Goal: Task Accomplishment & Management: Use online tool/utility

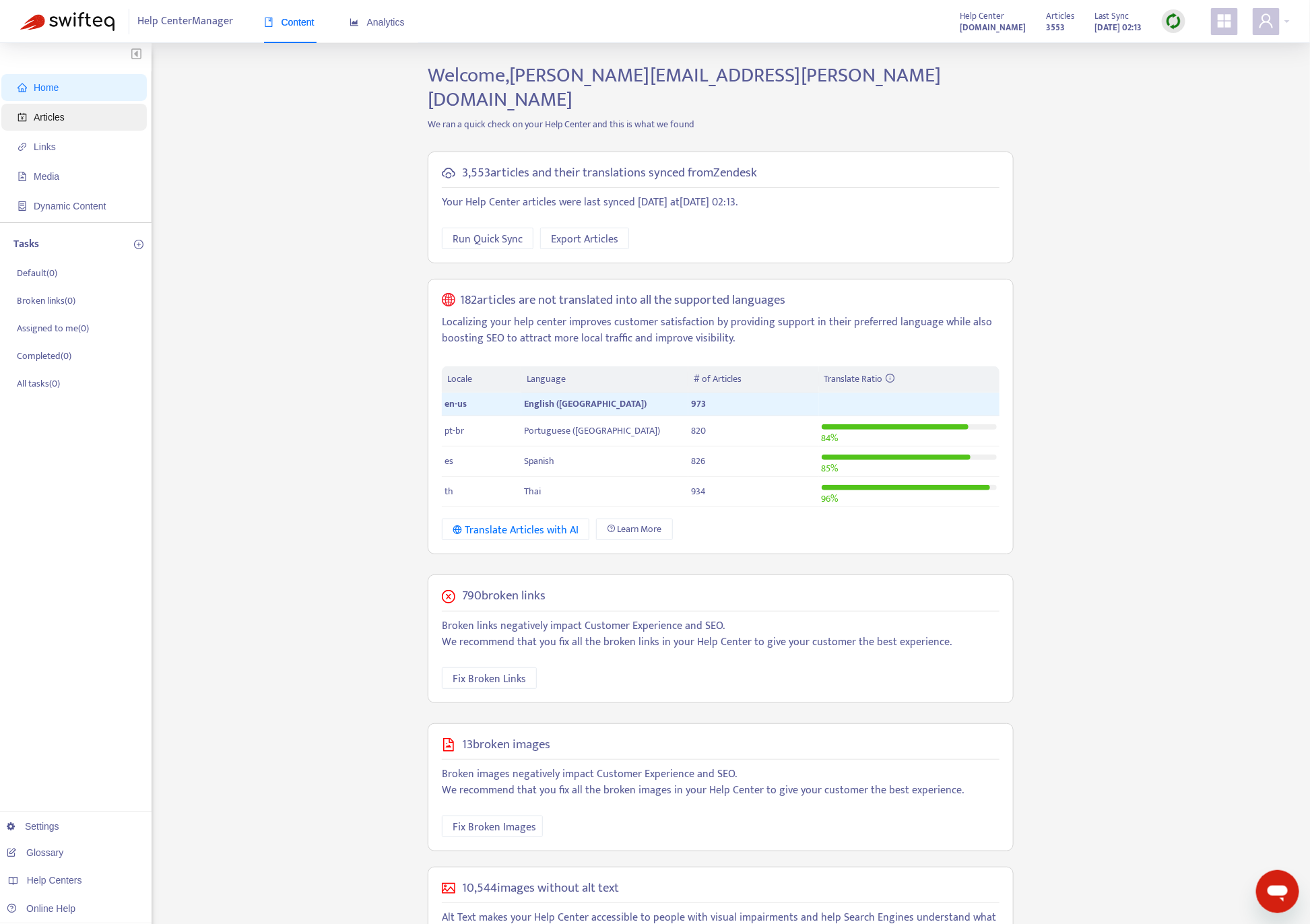
click at [61, 124] on span "Articles" at bounding box center [77, 117] width 119 height 27
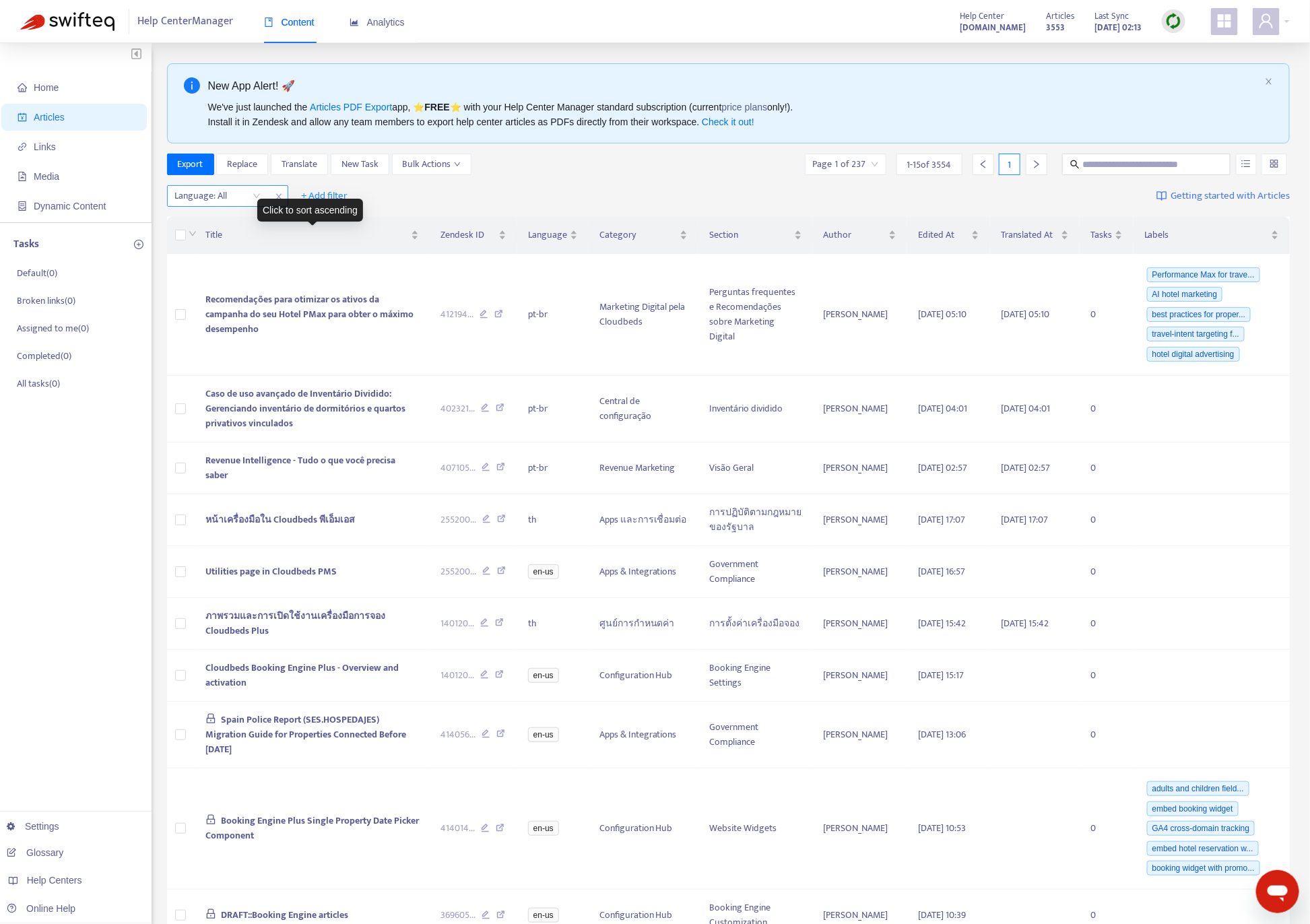
click at [243, 193] on div at bounding box center [211, 196] width 81 height 16
click at [233, 220] on div "en-us" at bounding box center [296, 225] width 235 height 15
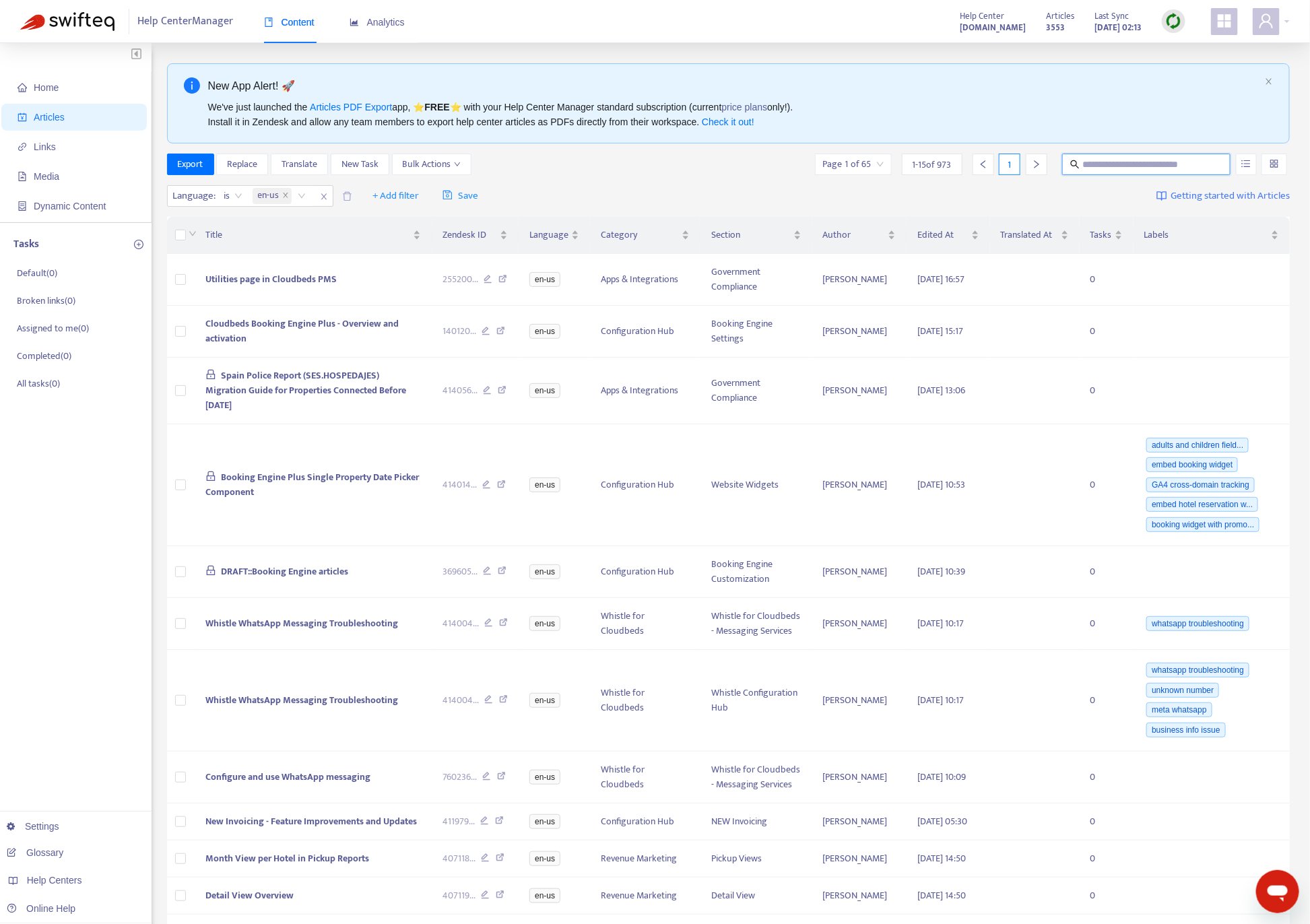
click at [981, 170] on input "text" at bounding box center [1147, 164] width 130 height 15
type input "**********"
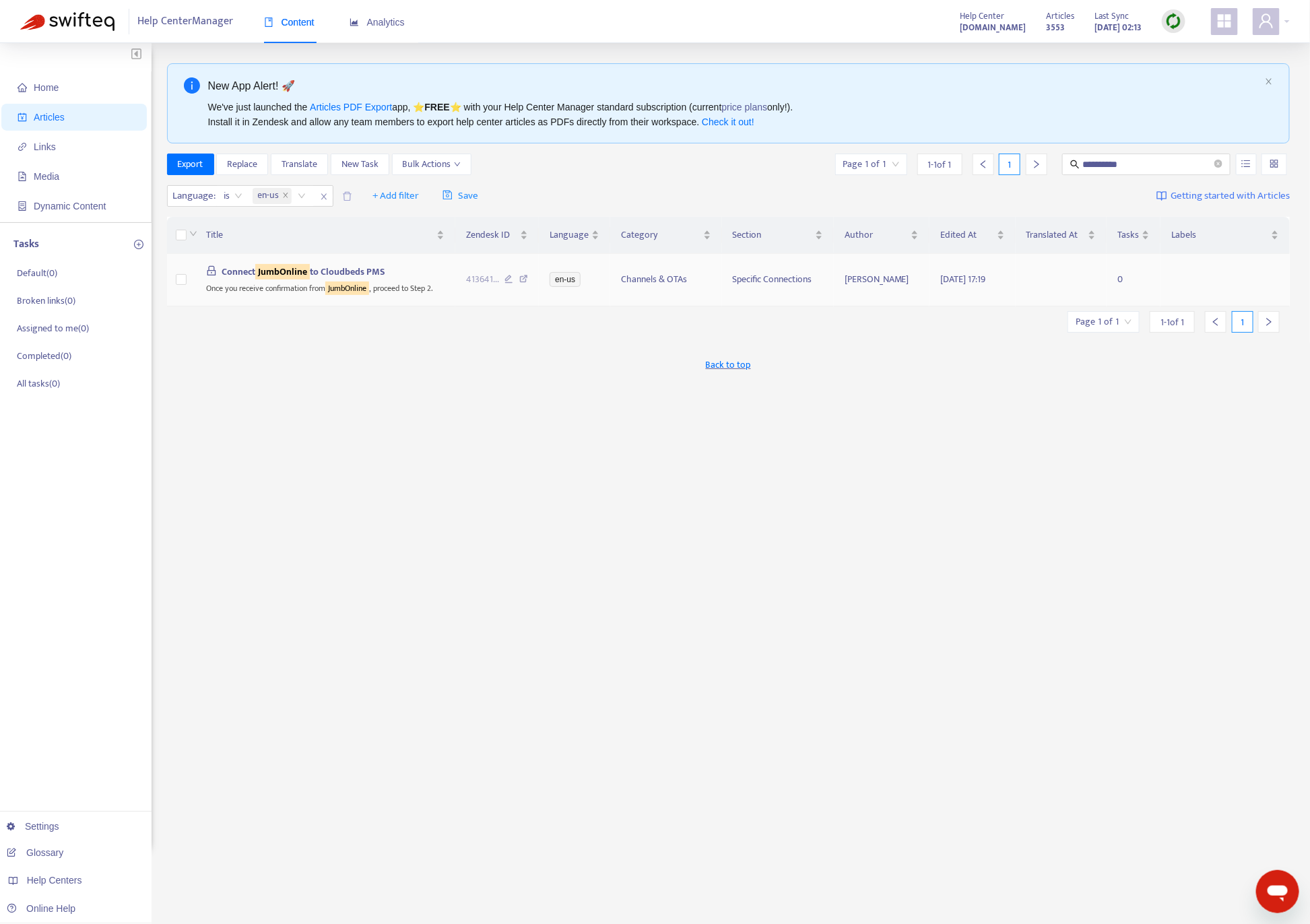
click at [336, 265] on td "Connect JumbOnline to Cloudbeds PMS Once you receive confirmation from JumbOnli…" at bounding box center [325, 280] width 260 height 52
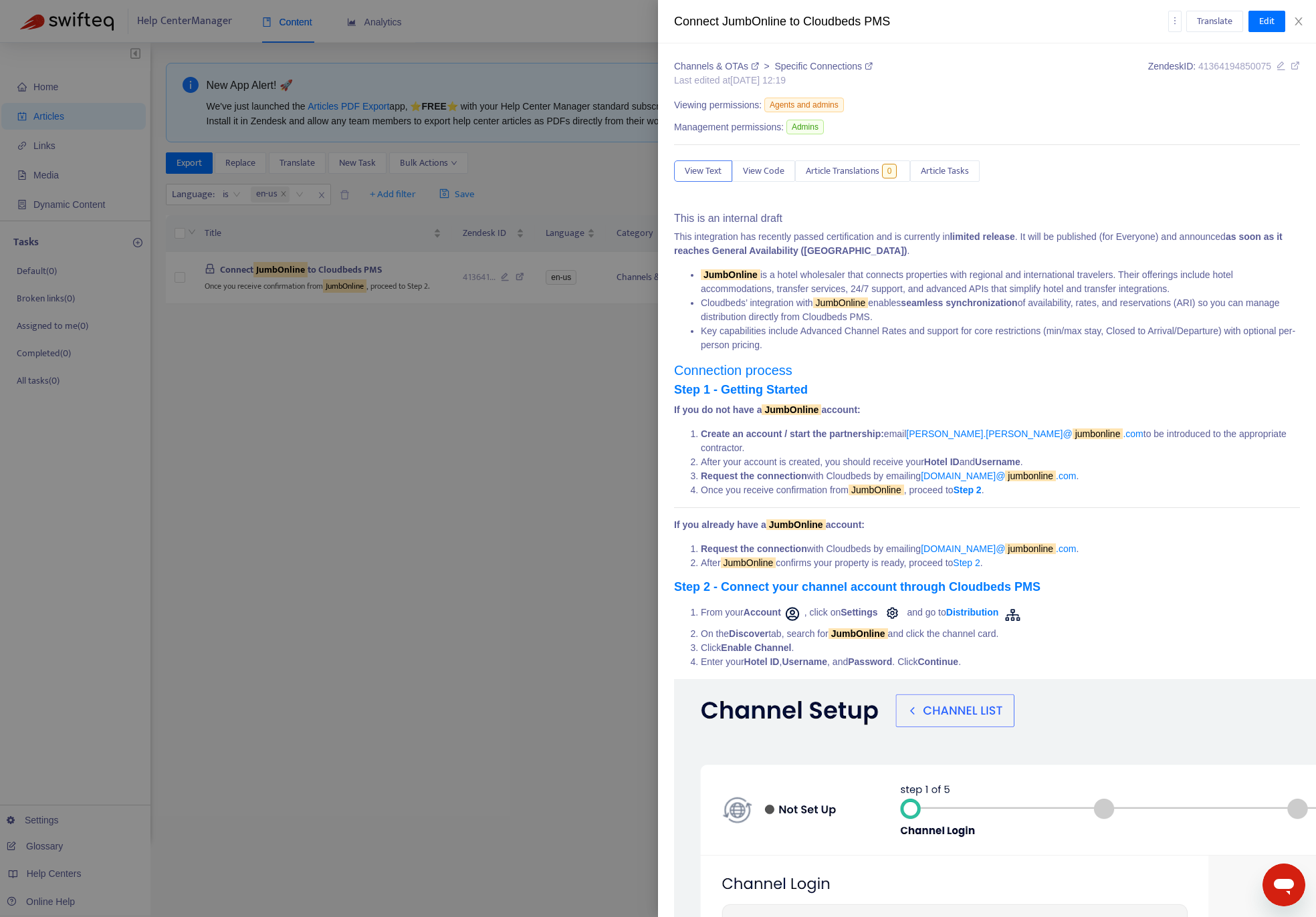
click at [342, 455] on div at bounding box center [658, 458] width 1316 height 917
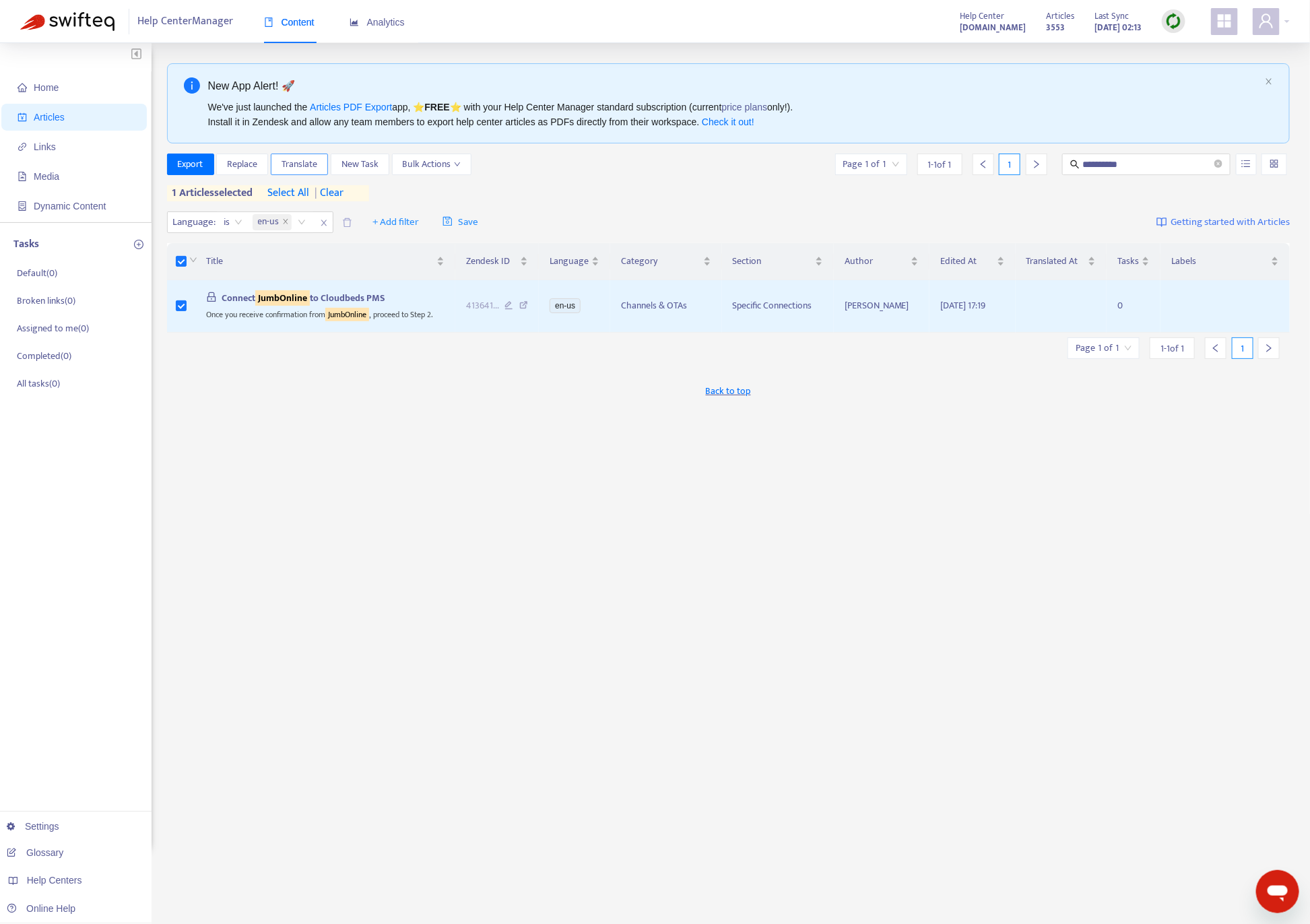
click at [311, 163] on span "Translate" at bounding box center [299, 164] width 36 height 15
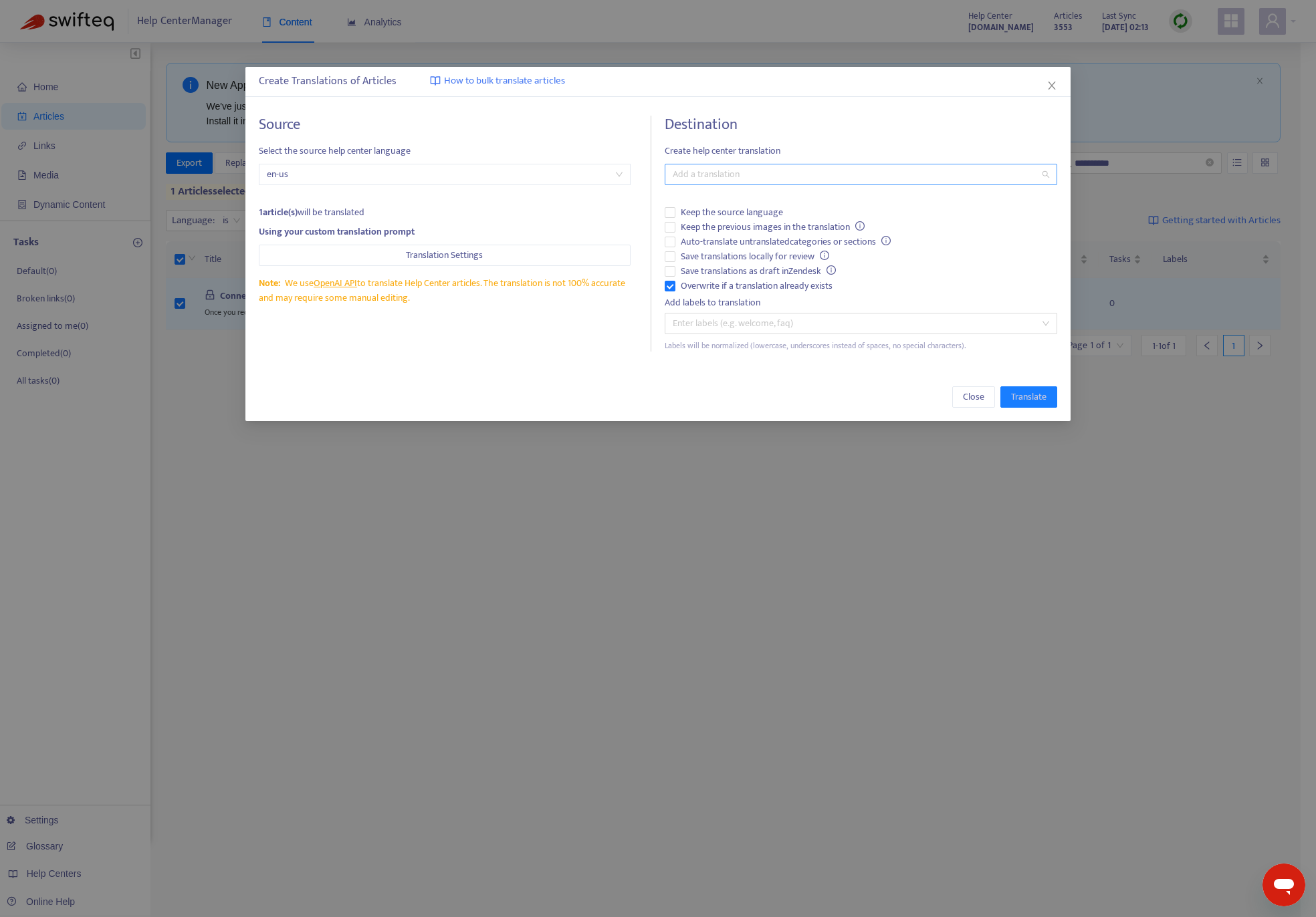
click at [709, 182] on div at bounding box center [854, 174] width 372 height 16
click at [711, 266] on div "Thai ( th )" at bounding box center [861, 266] width 371 height 15
drag, startPoint x: 873, startPoint y: 383, endPoint x: 955, endPoint y: 406, distance: 85.2
click at [872, 383] on div "Close Translate" at bounding box center [658, 397] width 826 height 48
click at [974, 405] on span "Translate" at bounding box center [1028, 397] width 36 height 15
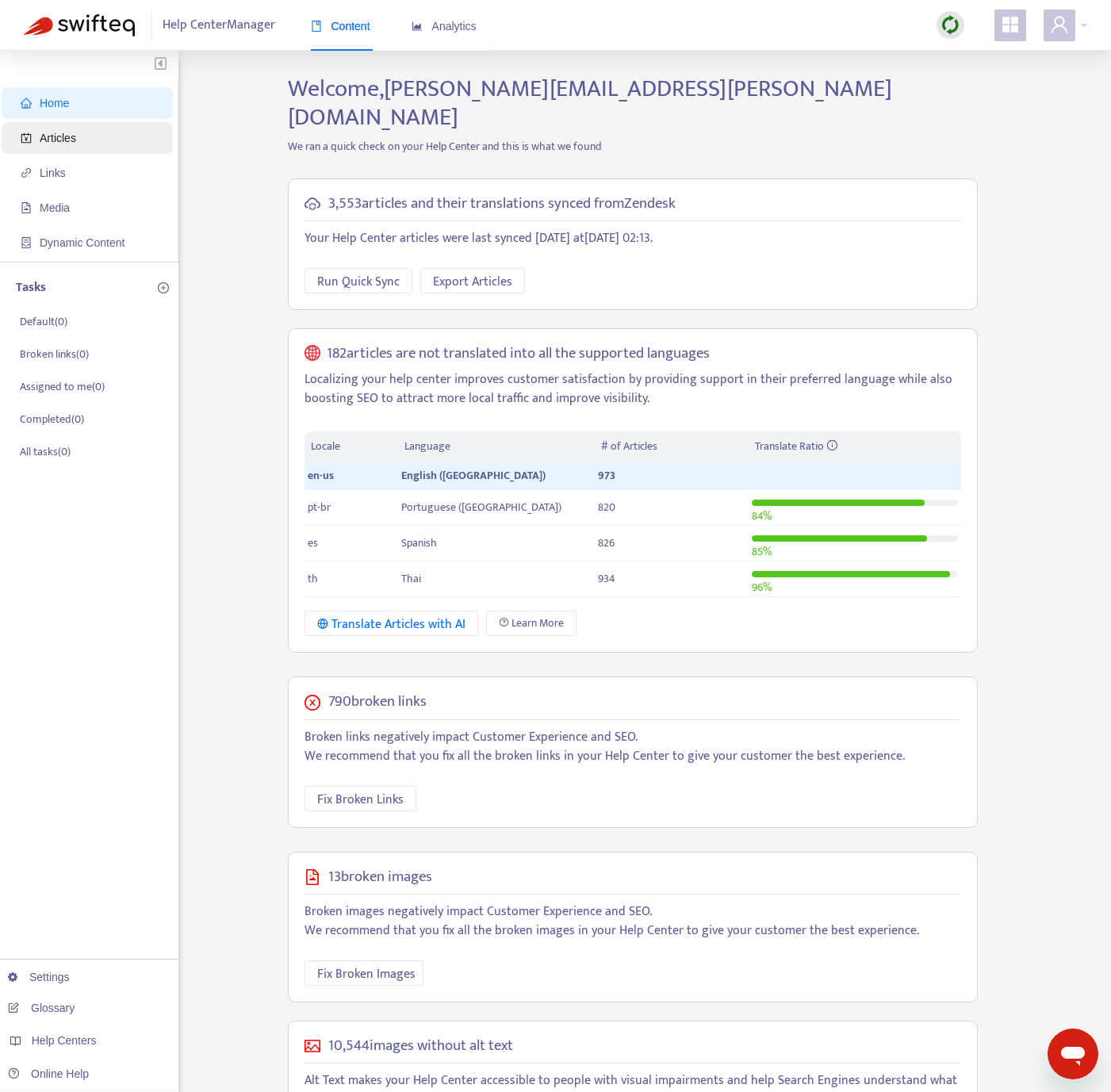
click at [60, 133] on span "Articles" at bounding box center [58, 138] width 37 height 13
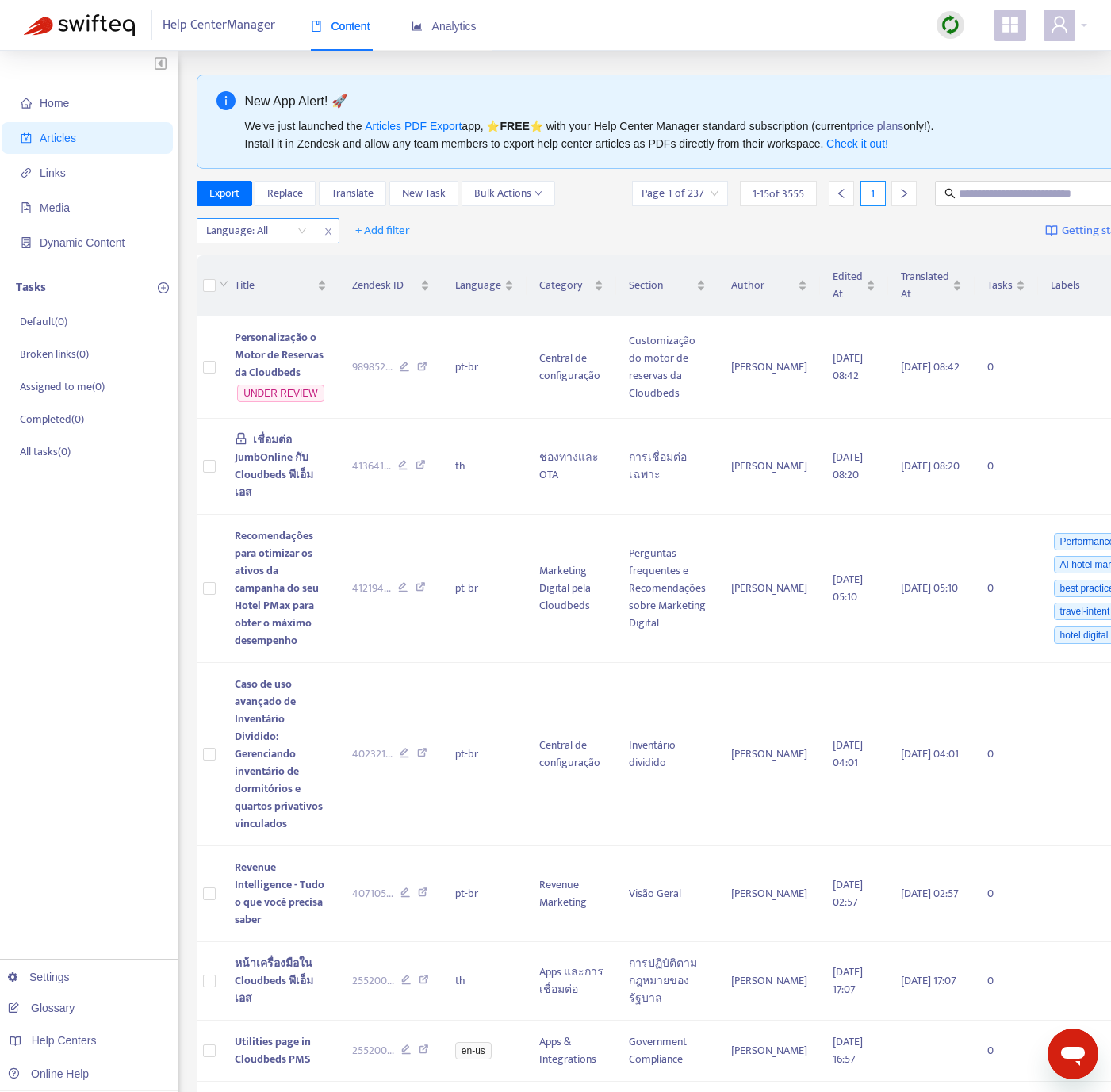
click at [282, 244] on div "Language: All" at bounding box center [268, 231] width 143 height 26
click at [957, 22] on img at bounding box center [950, 25] width 20 height 20
click at [966, 50] on link "Quick Sync" at bounding box center [982, 58] width 67 height 18
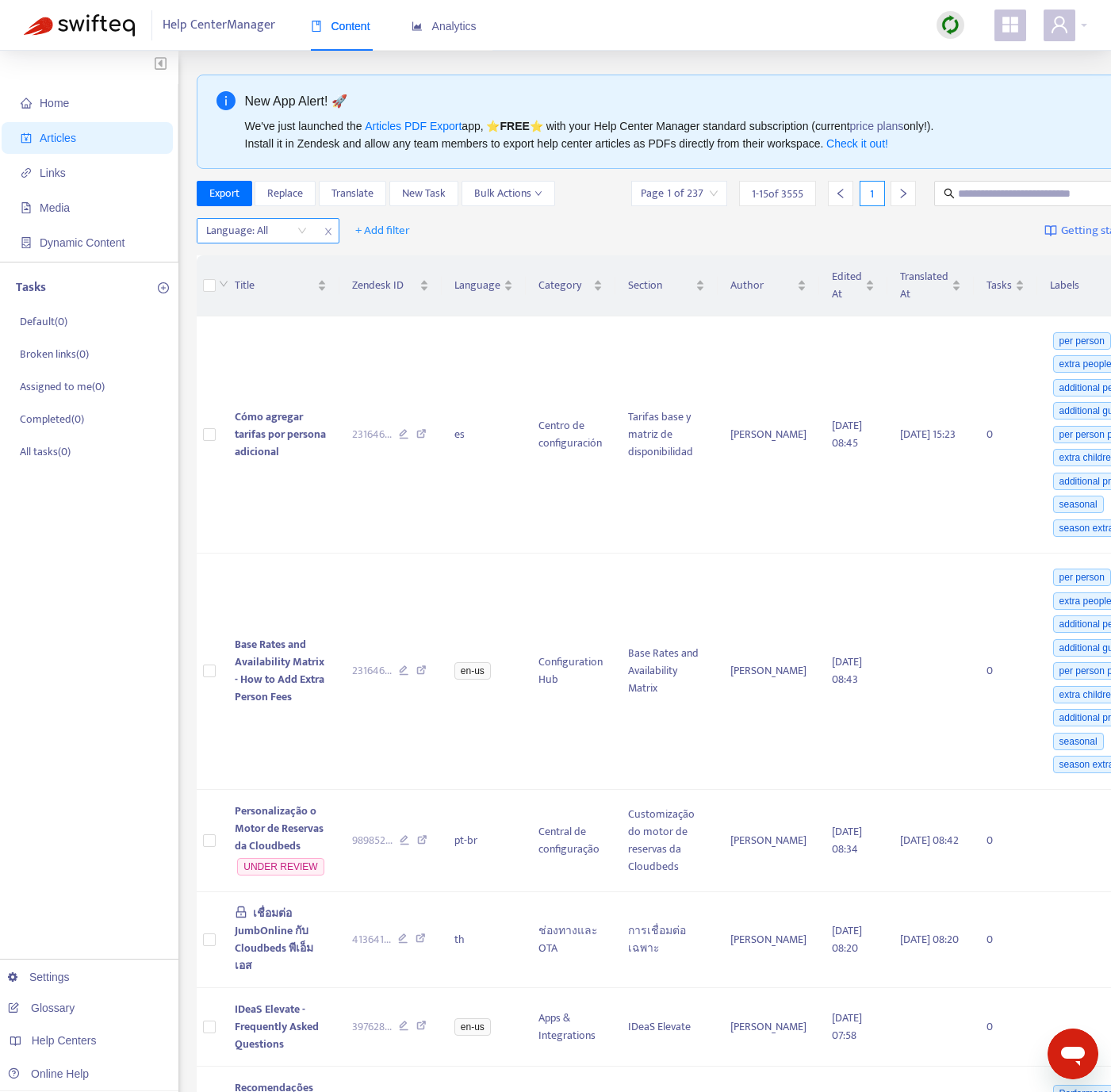
click at [242, 240] on div at bounding box center [248, 231] width 96 height 19
click at [250, 261] on div "en-us" at bounding box center [348, 264] width 276 height 18
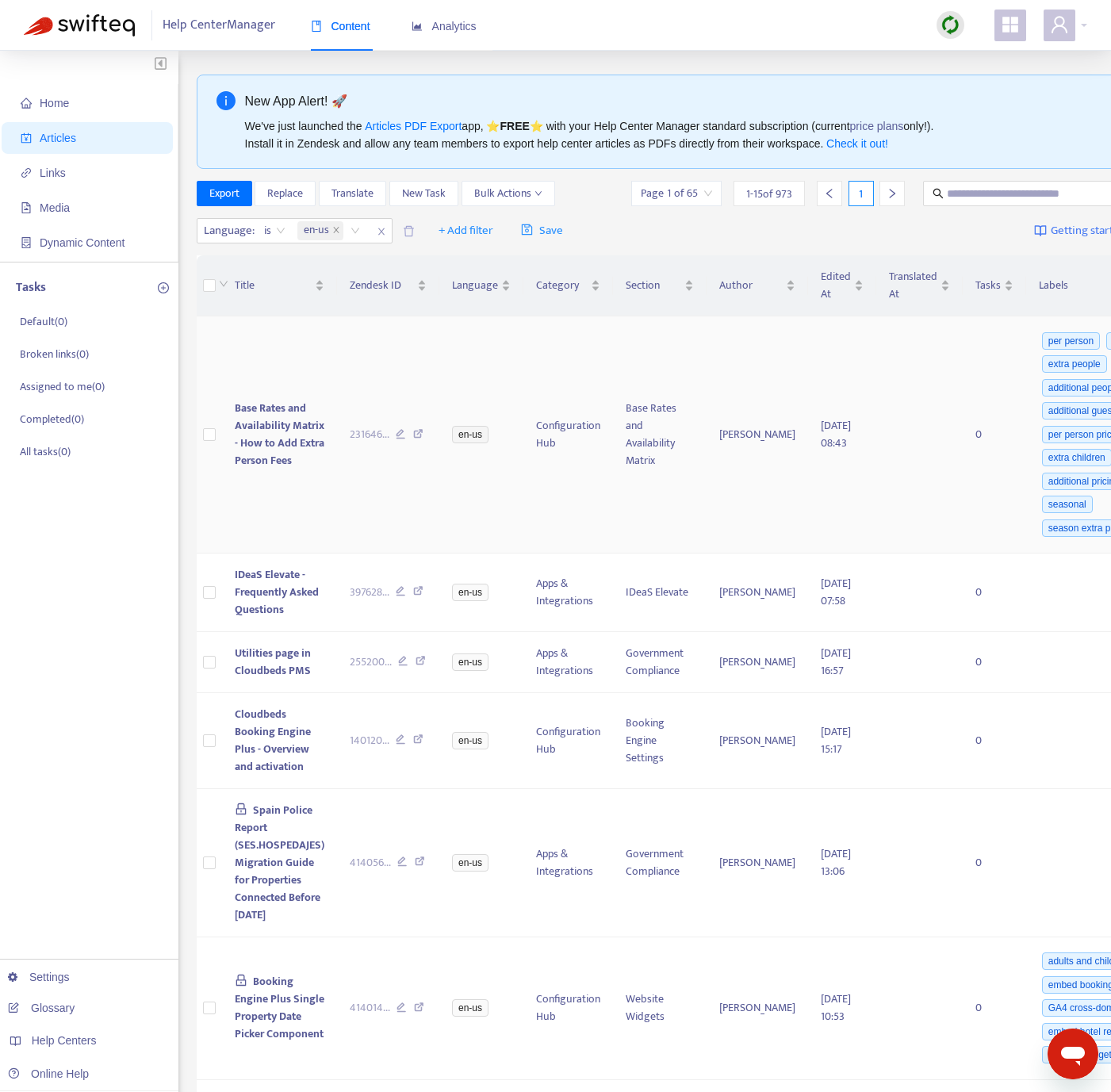
click at [215, 438] on td at bounding box center [209, 435] width 26 height 237
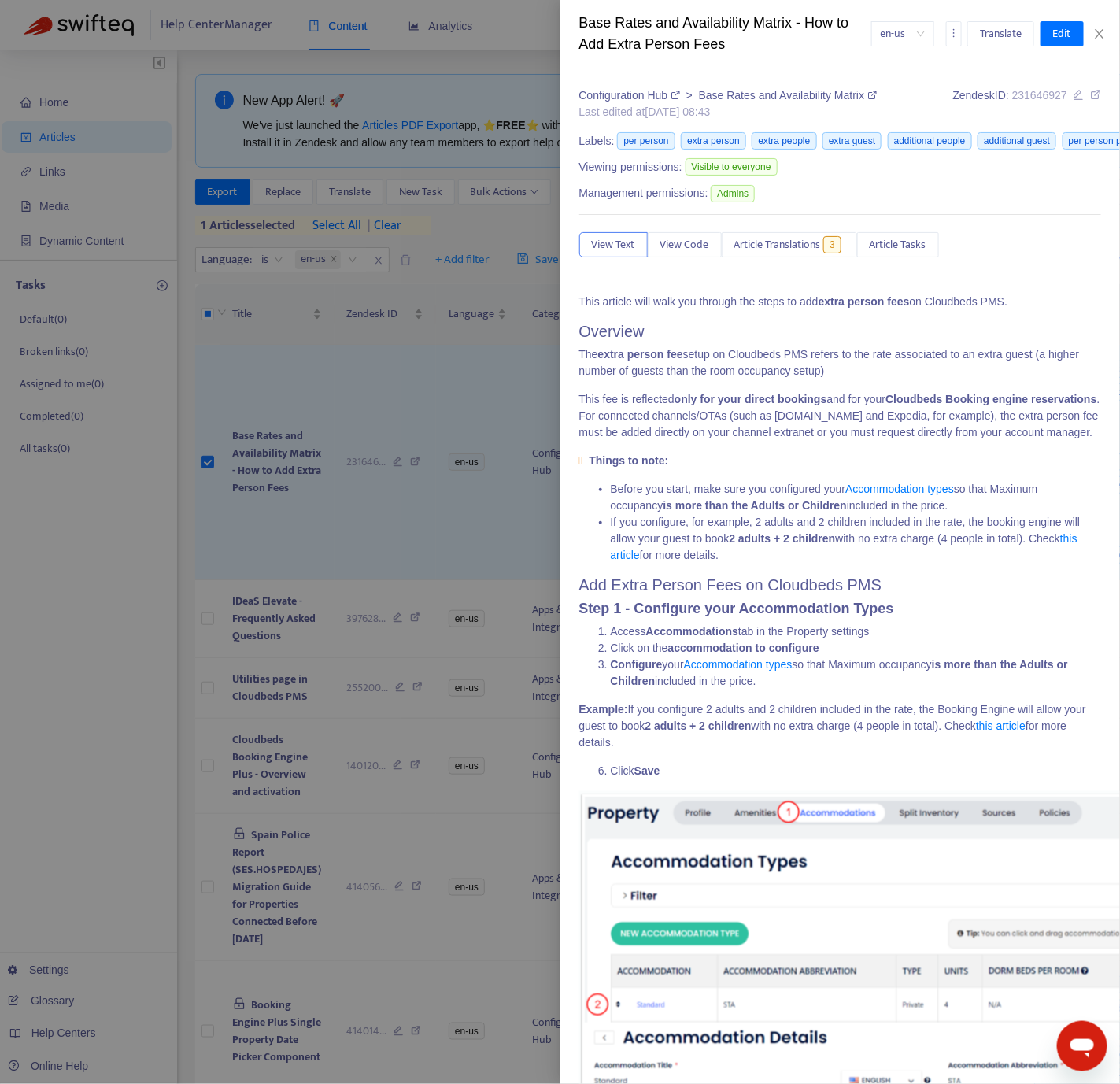
click at [150, 584] on div at bounding box center [560, 542] width 1120 height 1084
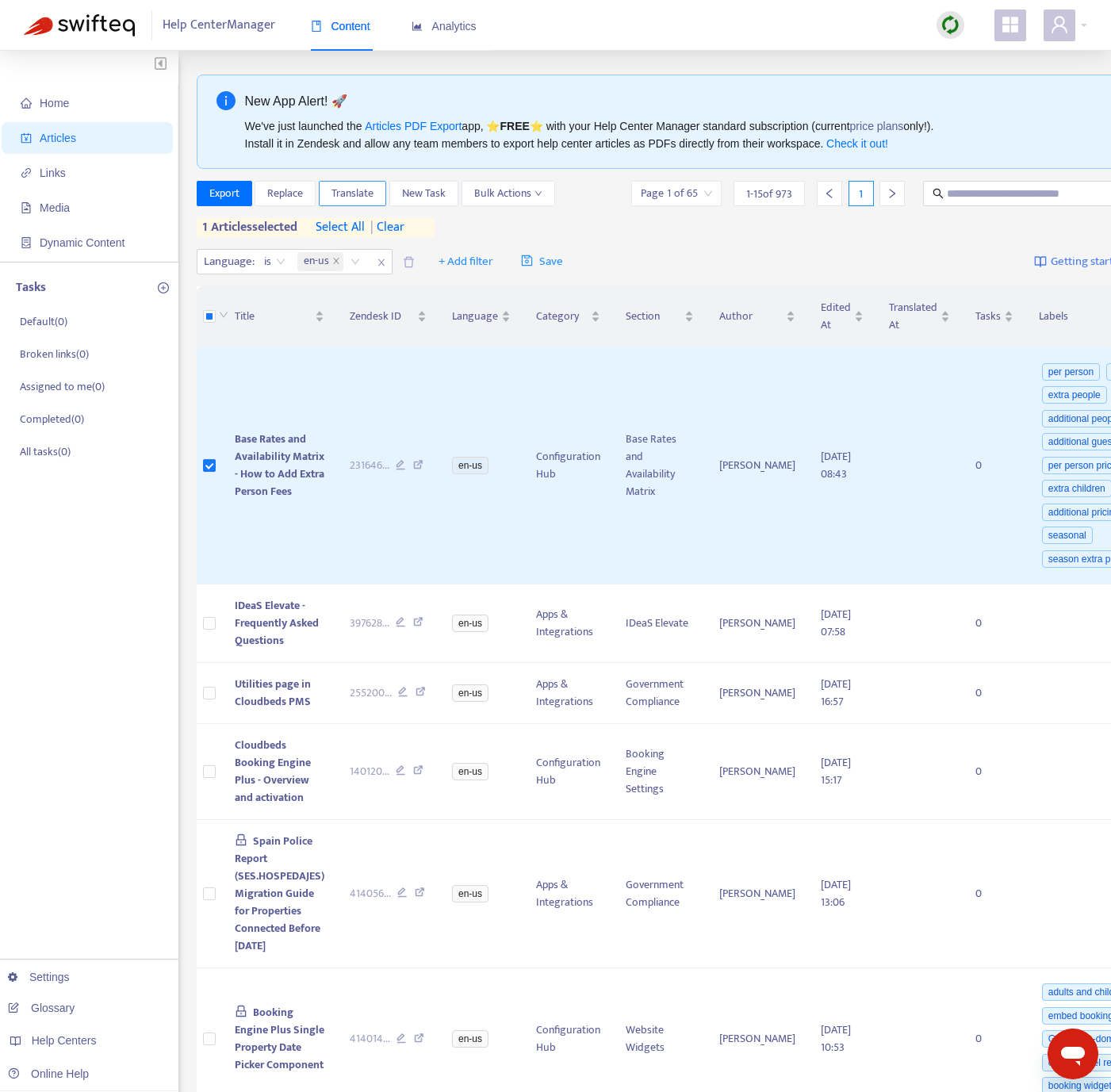
click at [351, 195] on span "Translate" at bounding box center [352, 193] width 42 height 18
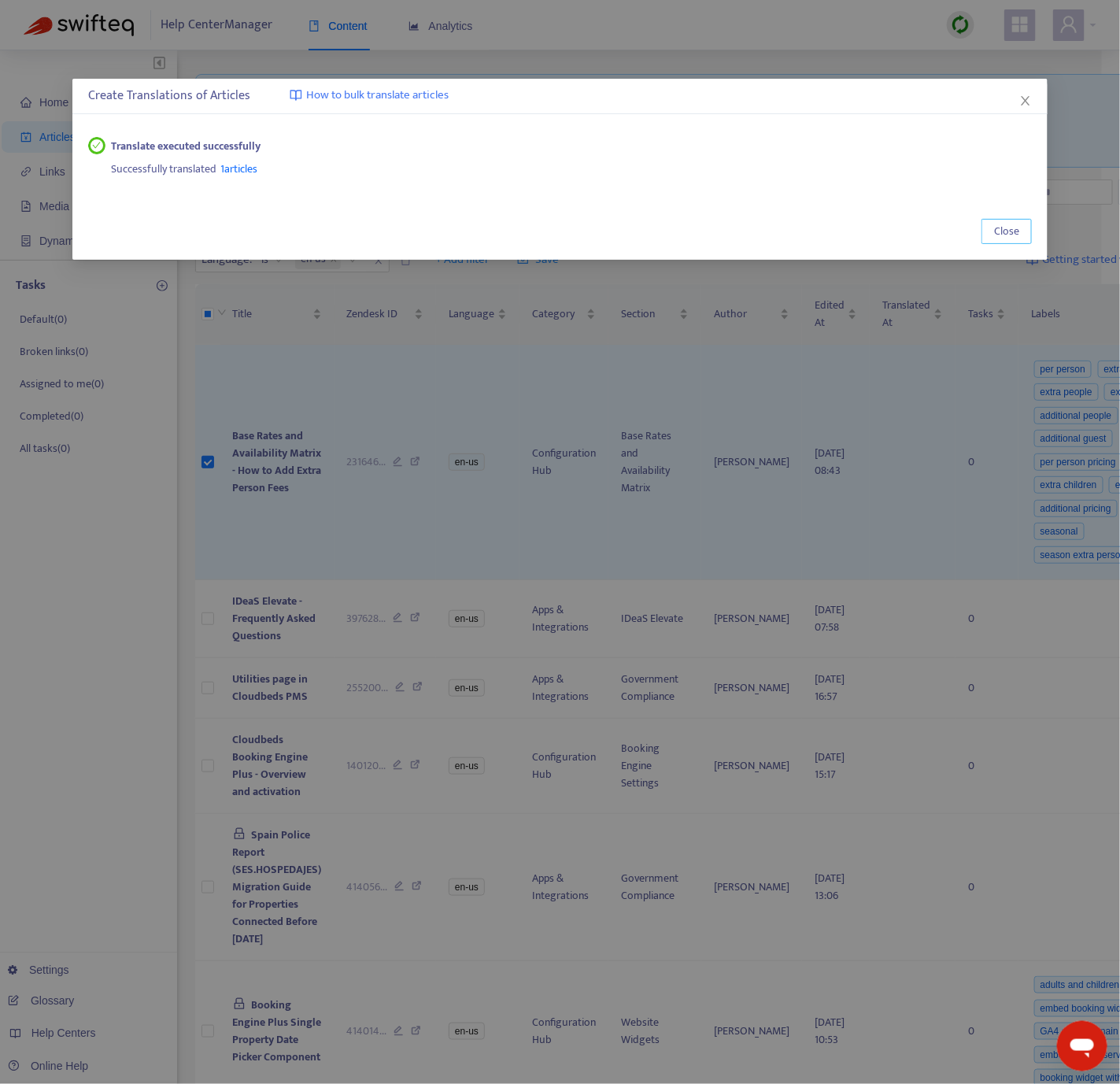
drag, startPoint x: 998, startPoint y: 228, endPoint x: 984, endPoint y: 228, distance: 14.0
click at [1000, 228] on span "Close" at bounding box center [1007, 232] width 25 height 17
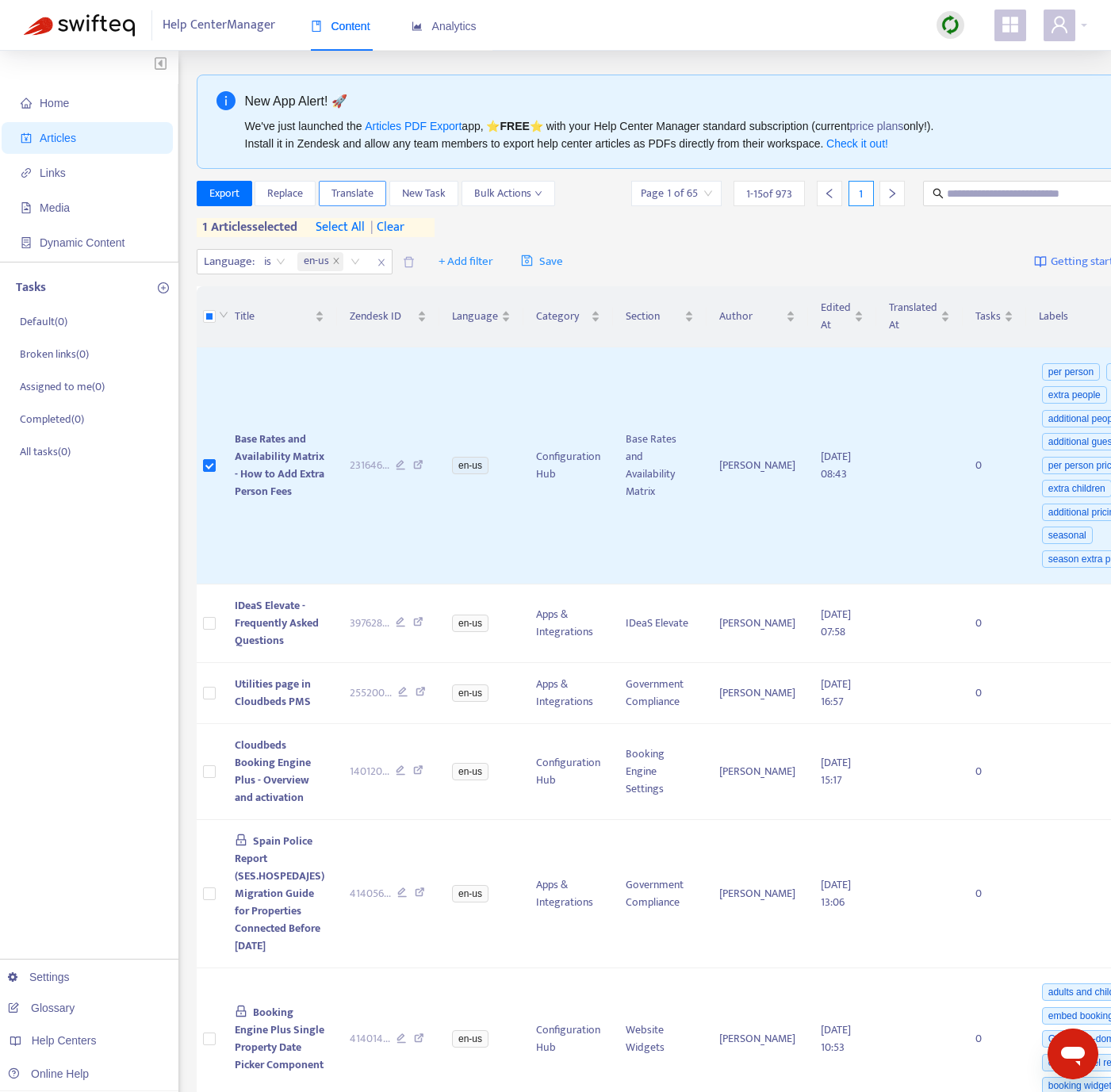
click at [345, 192] on span "Translate" at bounding box center [352, 193] width 42 height 18
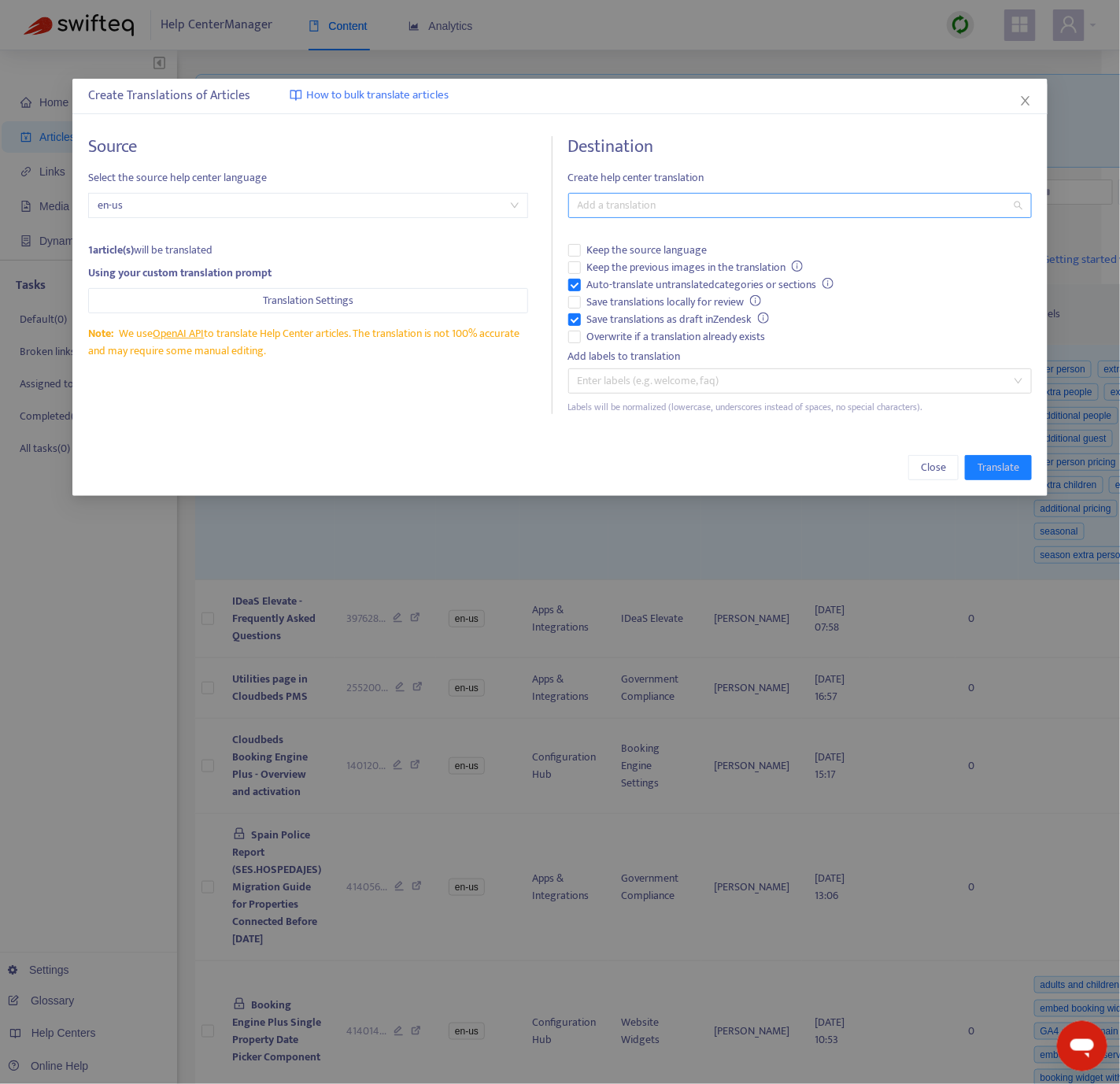
click at [677, 203] on div at bounding box center [792, 205] width 440 height 19
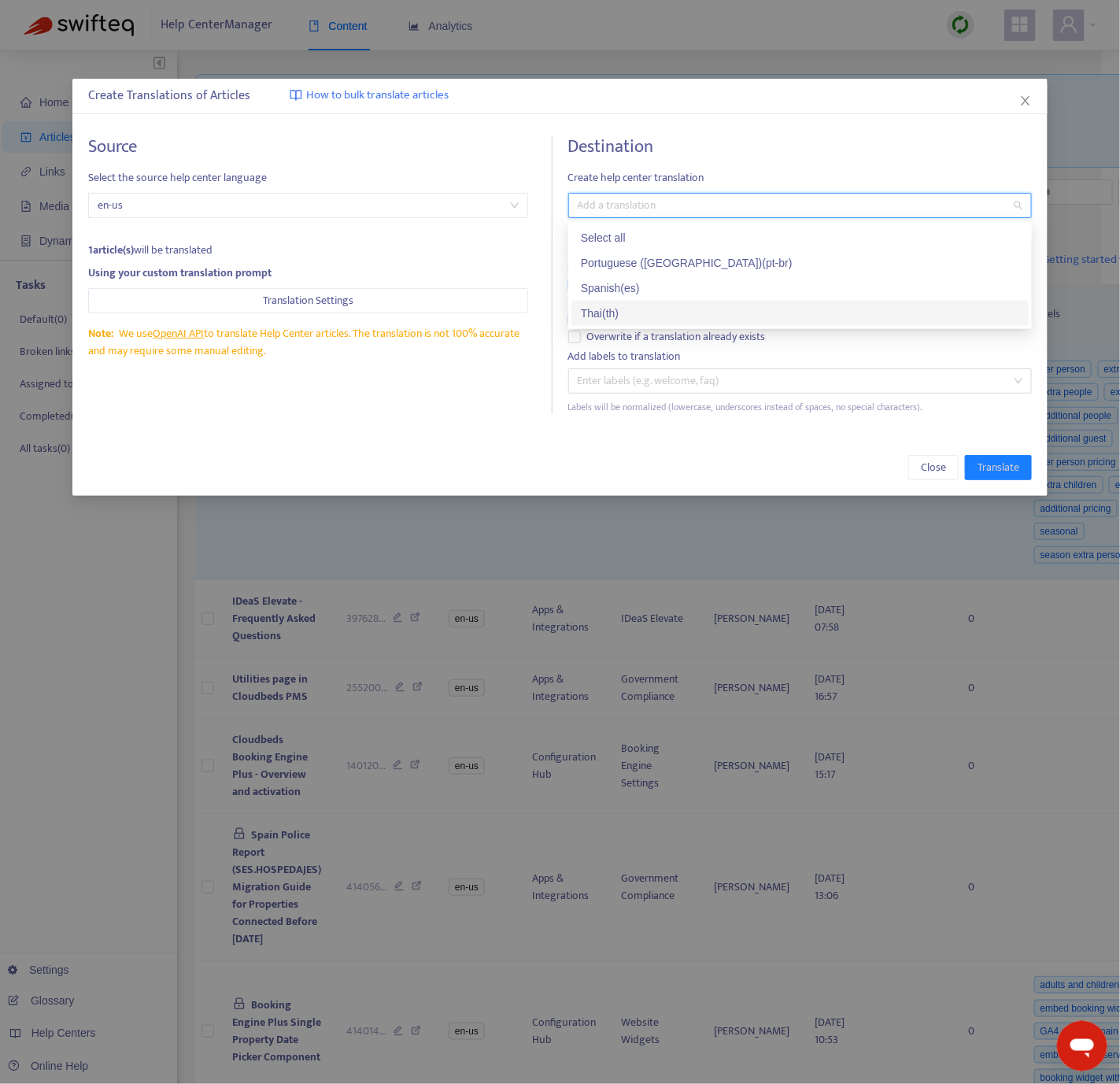
click at [640, 308] on div "Thai ( th )" at bounding box center [800, 313] width 438 height 17
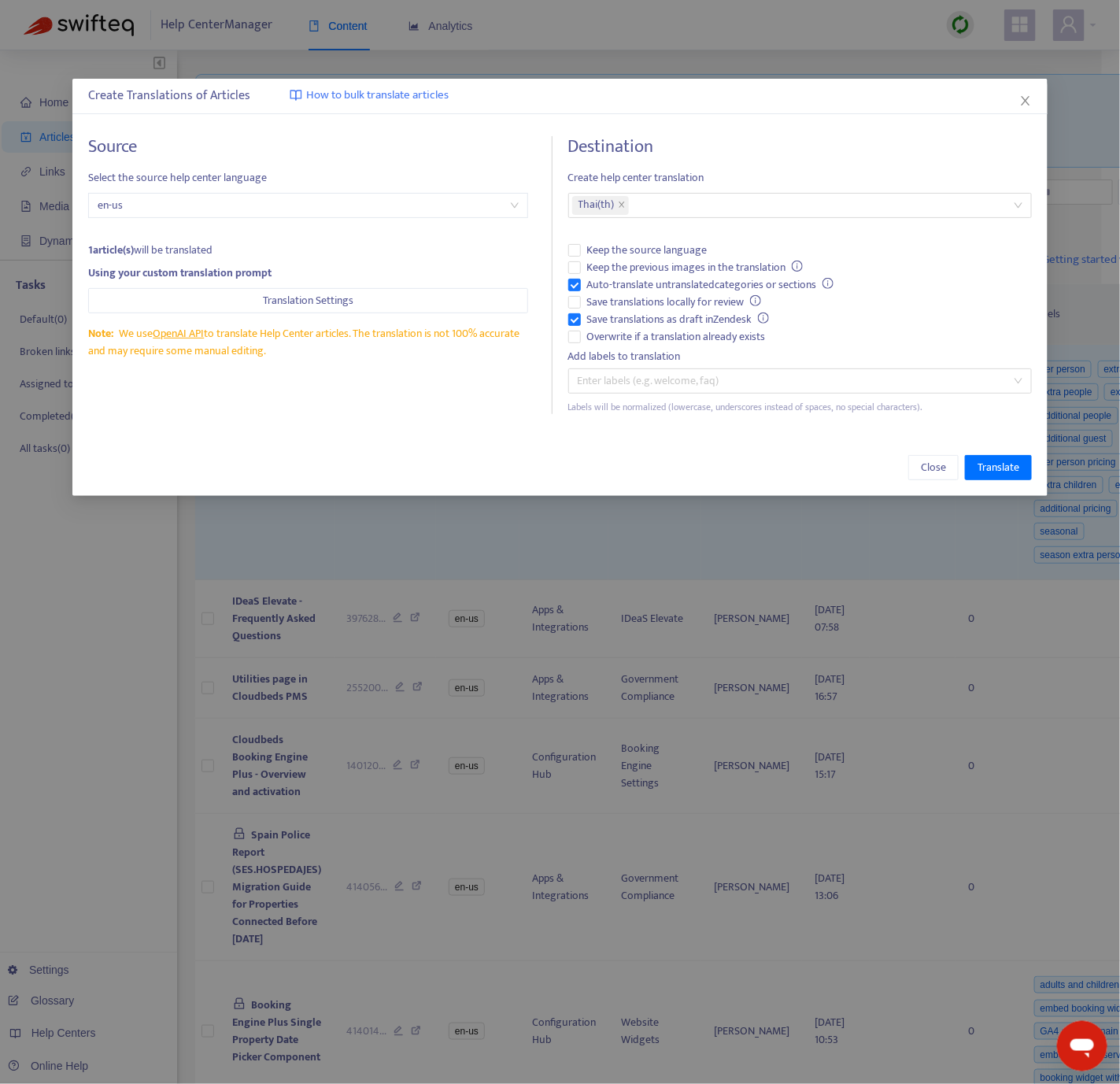
click at [475, 425] on div "Source Select the source help center language en-us 1 article(s) will be transl…" at bounding box center [560, 275] width 975 height 309
drag, startPoint x: 988, startPoint y: 465, endPoint x: 958, endPoint y: 461, distance: 30.3
click at [989, 465] on span "Translate" at bounding box center [998, 468] width 42 height 17
click at [664, 197] on div at bounding box center [792, 205] width 440 height 19
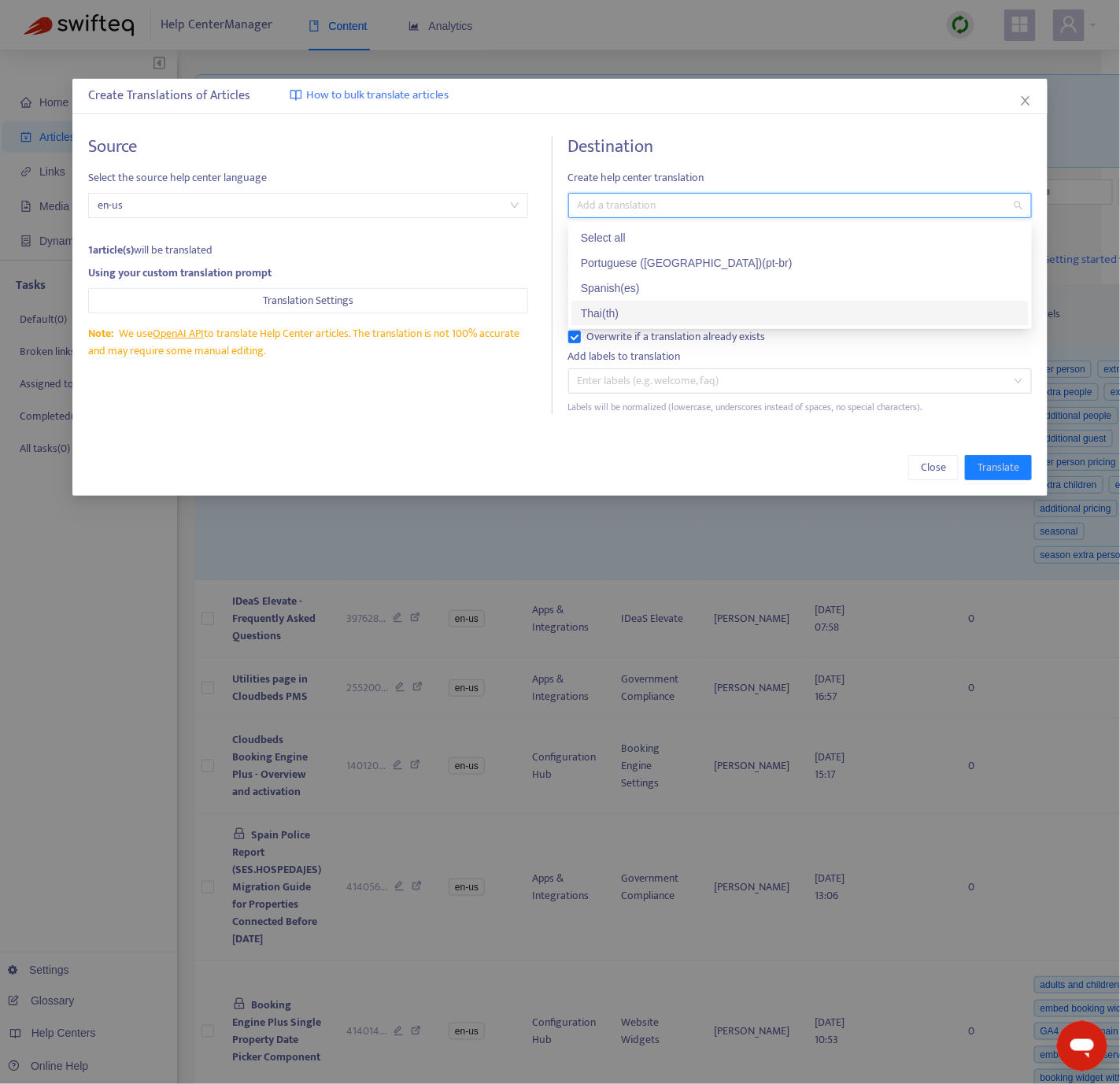
click at [630, 308] on div "Thai ( th )" at bounding box center [800, 313] width 438 height 17
click at [828, 472] on div "Close Translate" at bounding box center [560, 468] width 943 height 25
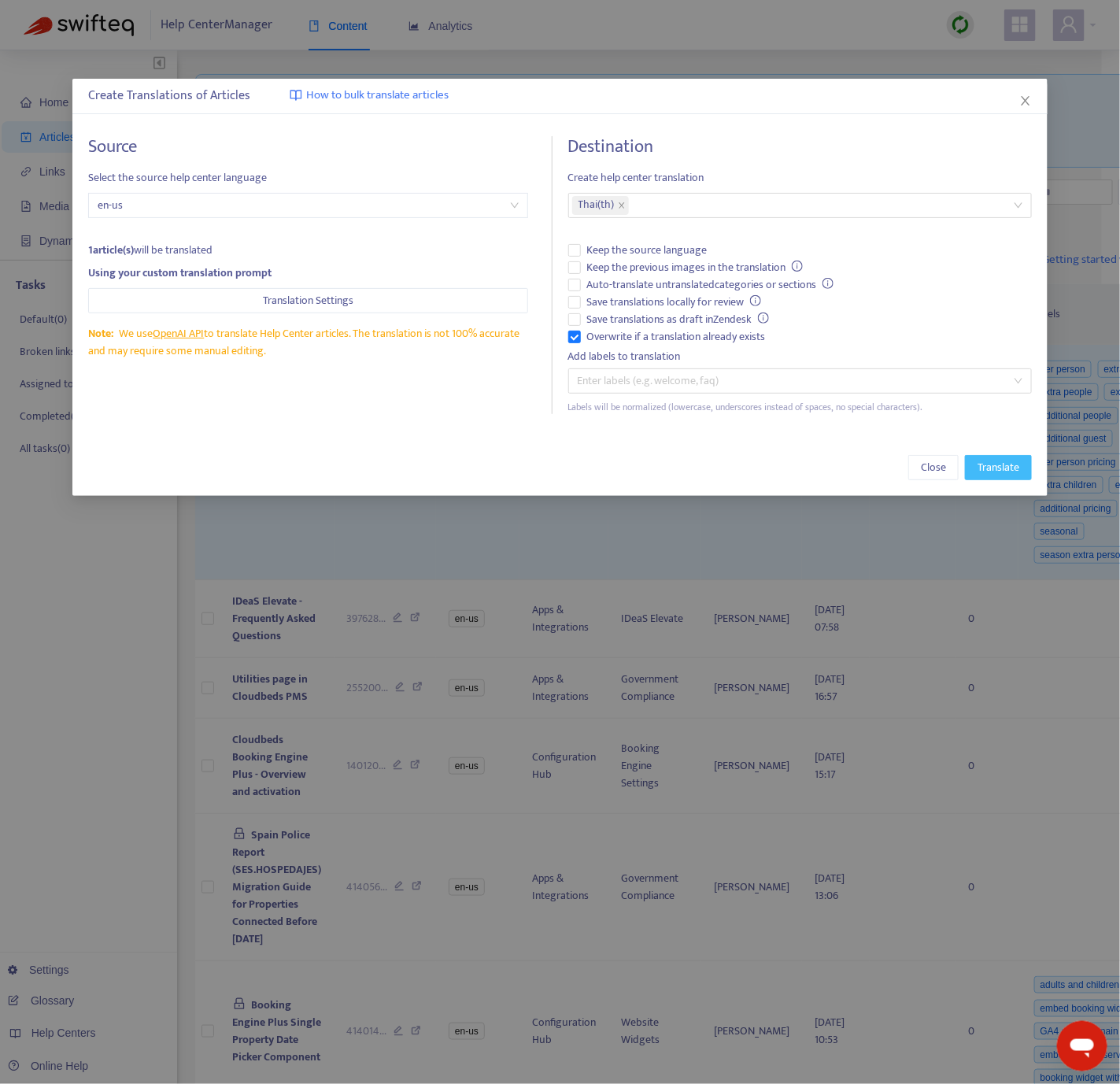
click at [989, 472] on span "Translate" at bounding box center [998, 468] width 42 height 17
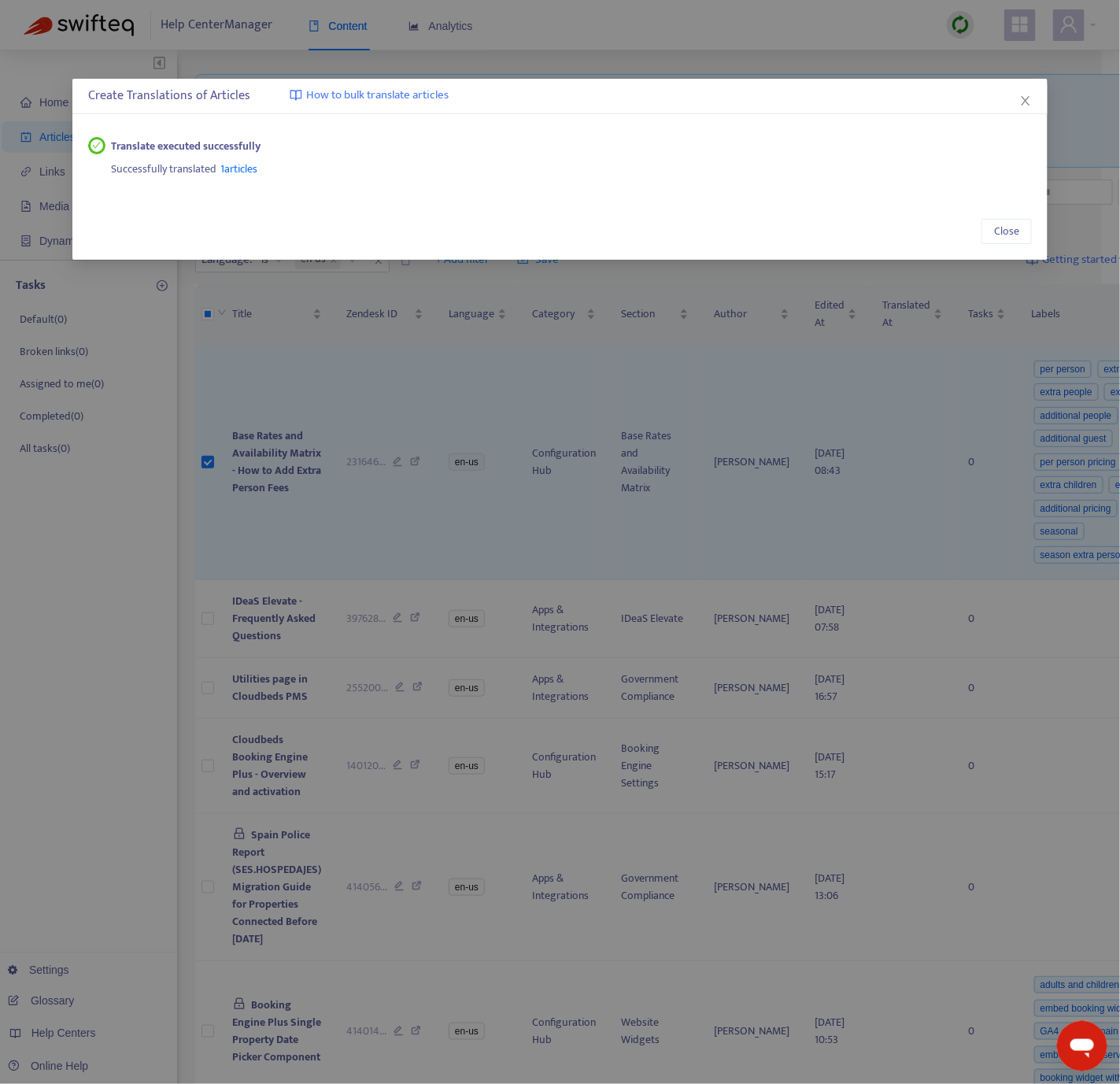
click at [766, 512] on div "Create Translations of Articles How to bulk translate articles Translate execut…" at bounding box center [560, 542] width 1120 height 1084
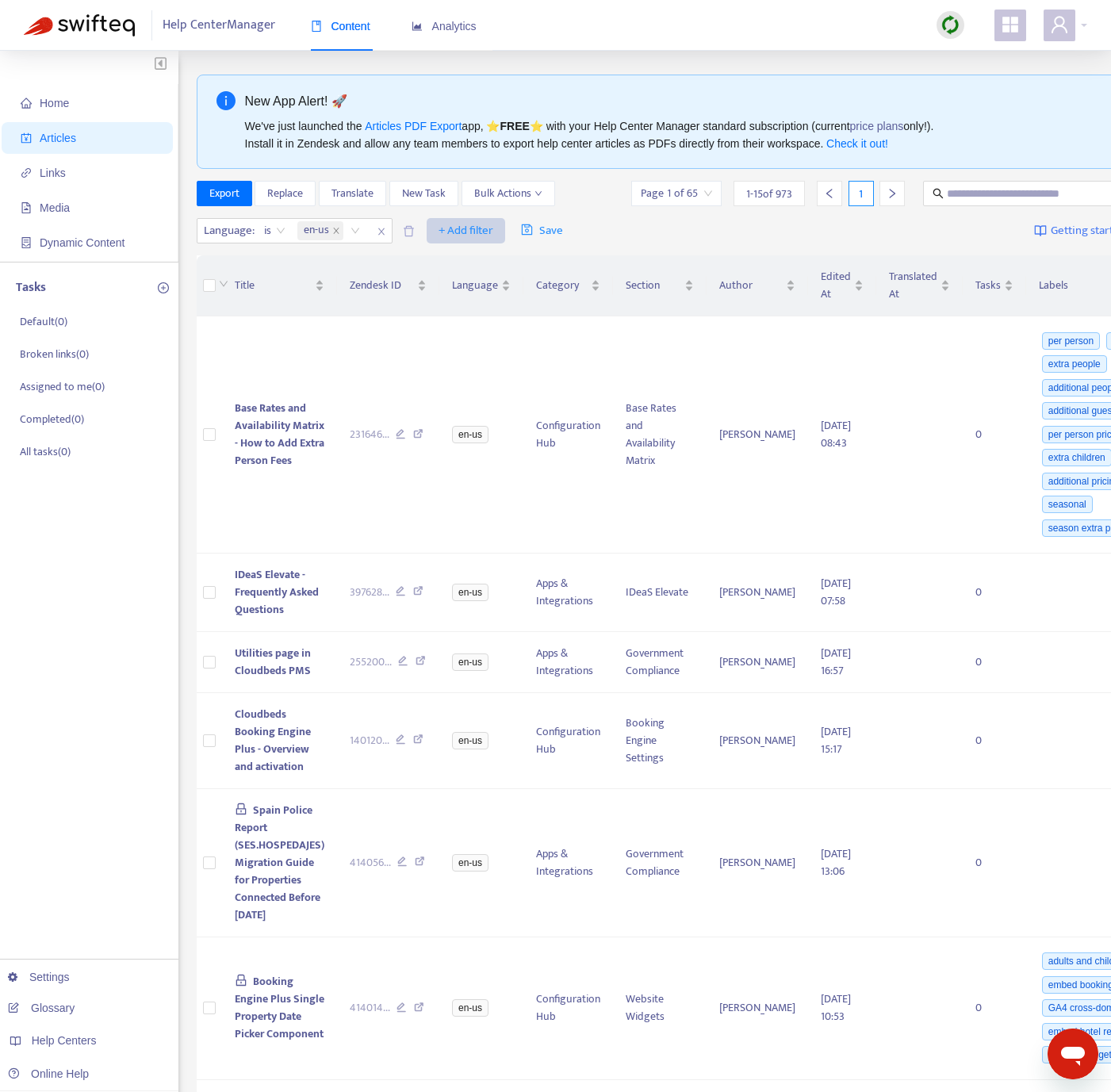
click at [449, 232] on span "+ Add filter" at bounding box center [466, 231] width 55 height 19
click at [486, 341] on span "Section" at bounding box center [490, 340] width 99 height 18
click at [476, 233] on div at bounding box center [448, 231] width 96 height 19
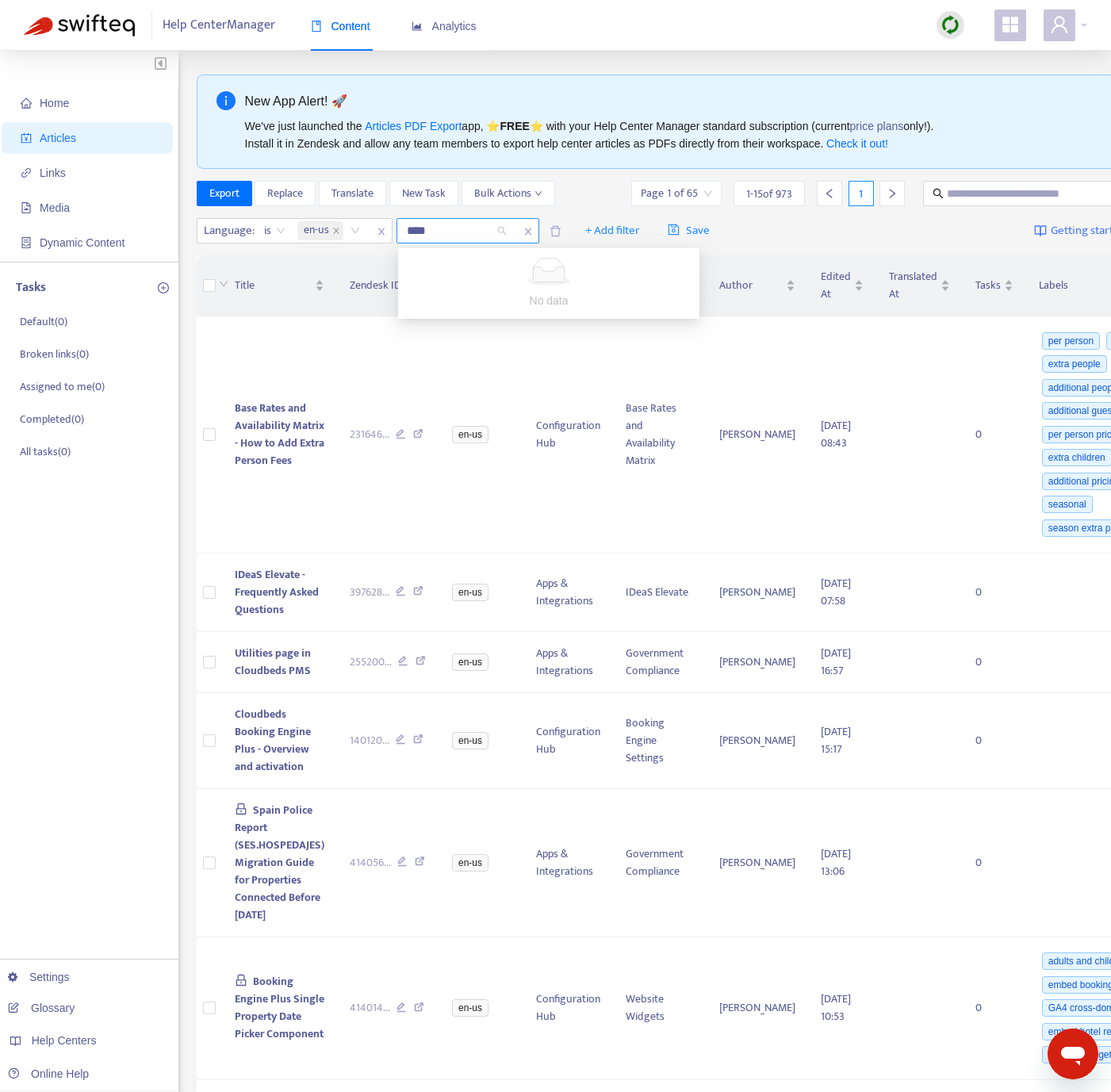
type input "***"
click at [497, 260] on div "Government Compliance" at bounding box center [549, 264] width 276 height 18
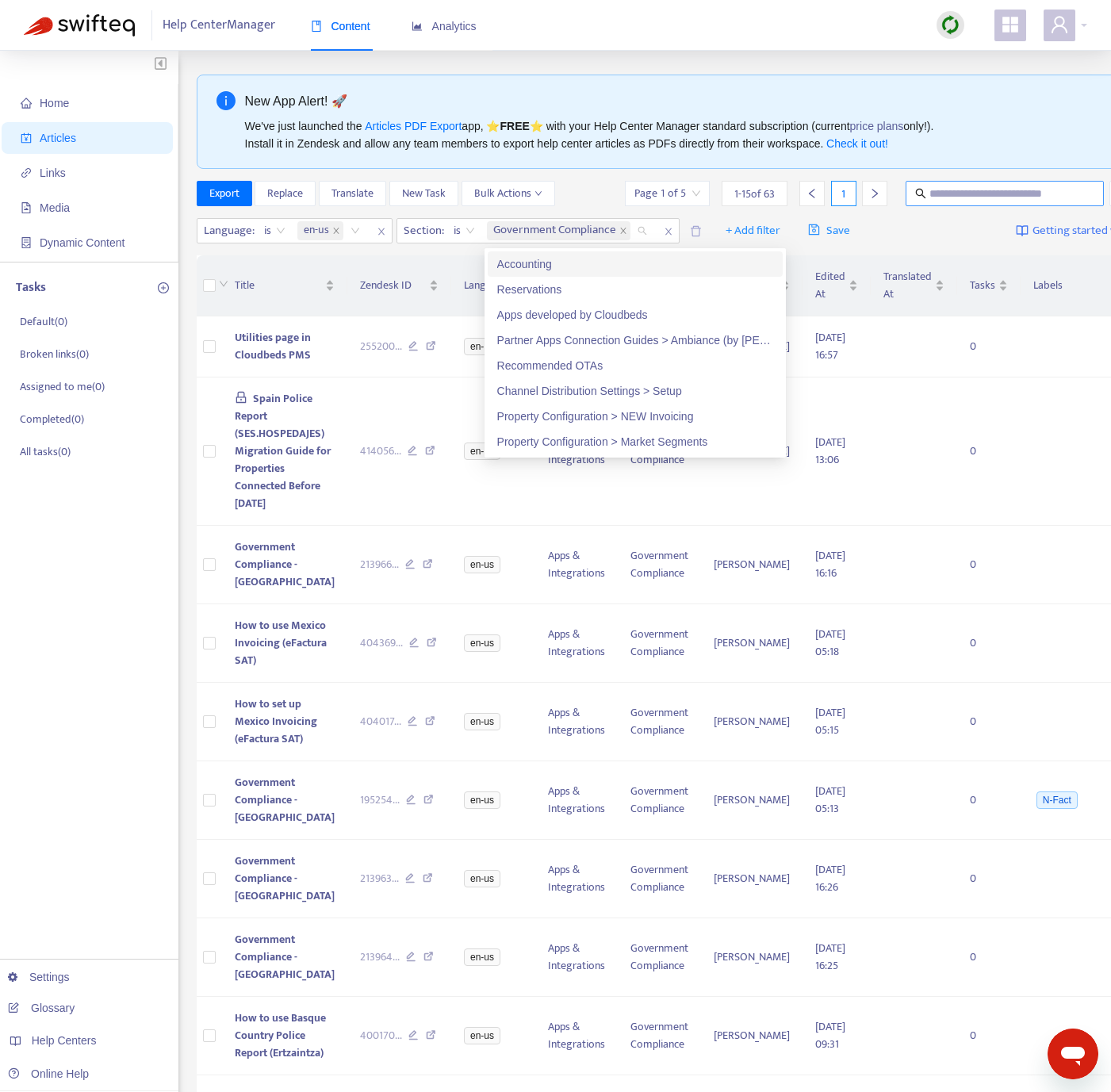
click at [979, 190] on input "text" at bounding box center [1006, 193] width 153 height 18
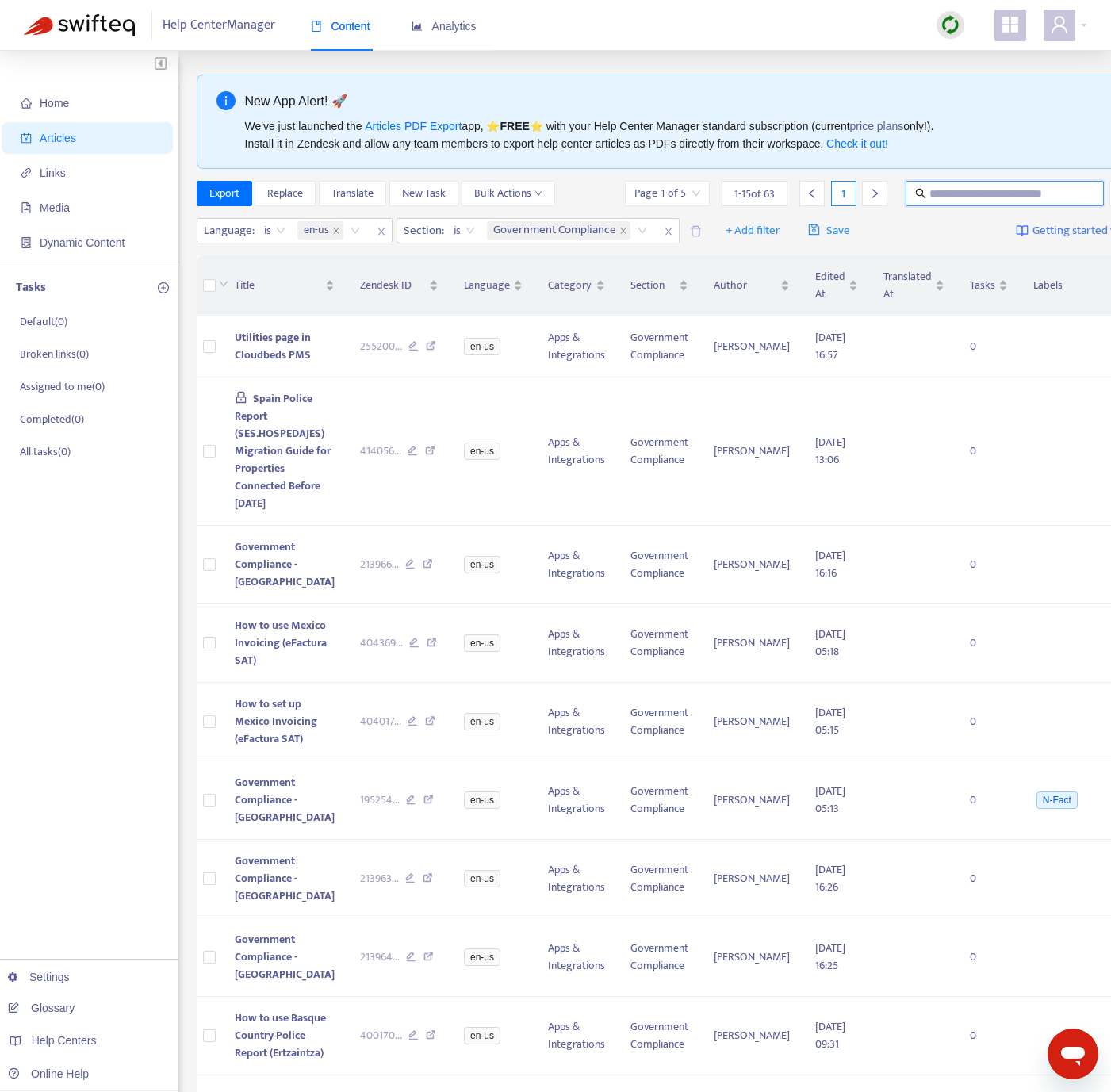
click at [977, 189] on input "text" at bounding box center [1006, 193] width 153 height 18
click at [974, 191] on input "text" at bounding box center [1006, 193] width 153 height 18
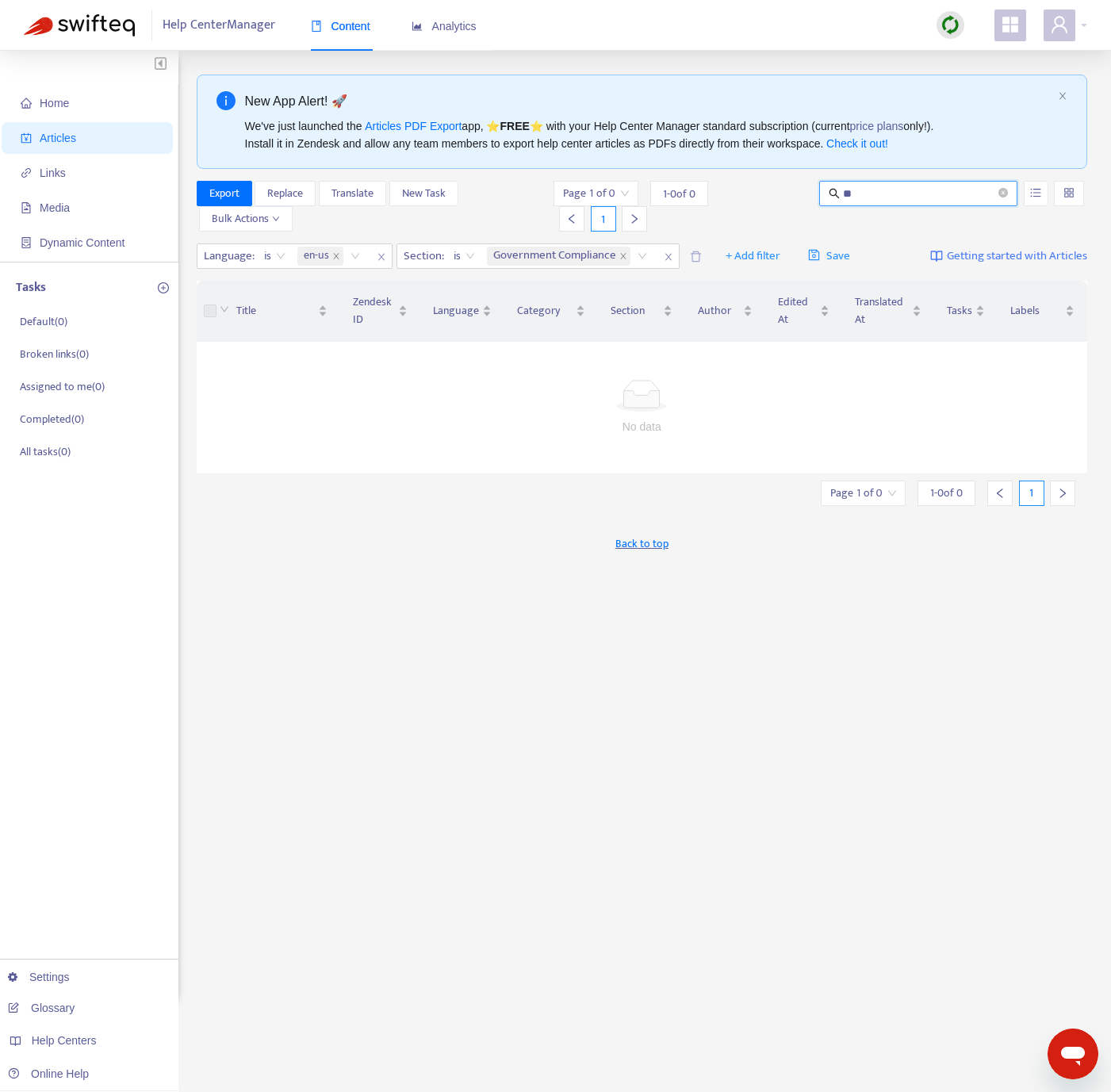
type input "*"
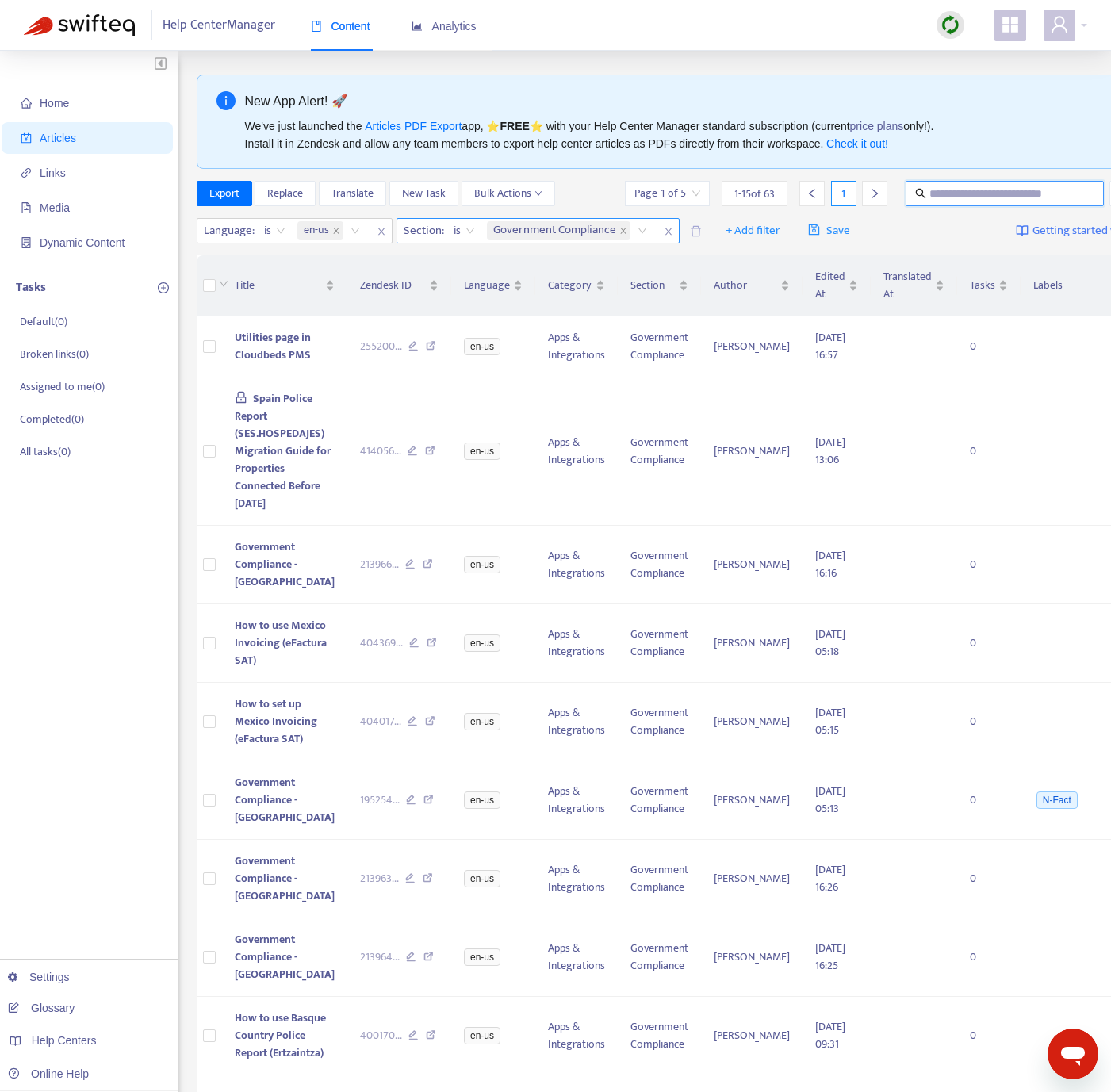
click at [671, 230] on icon "close" at bounding box center [668, 232] width 6 height 7
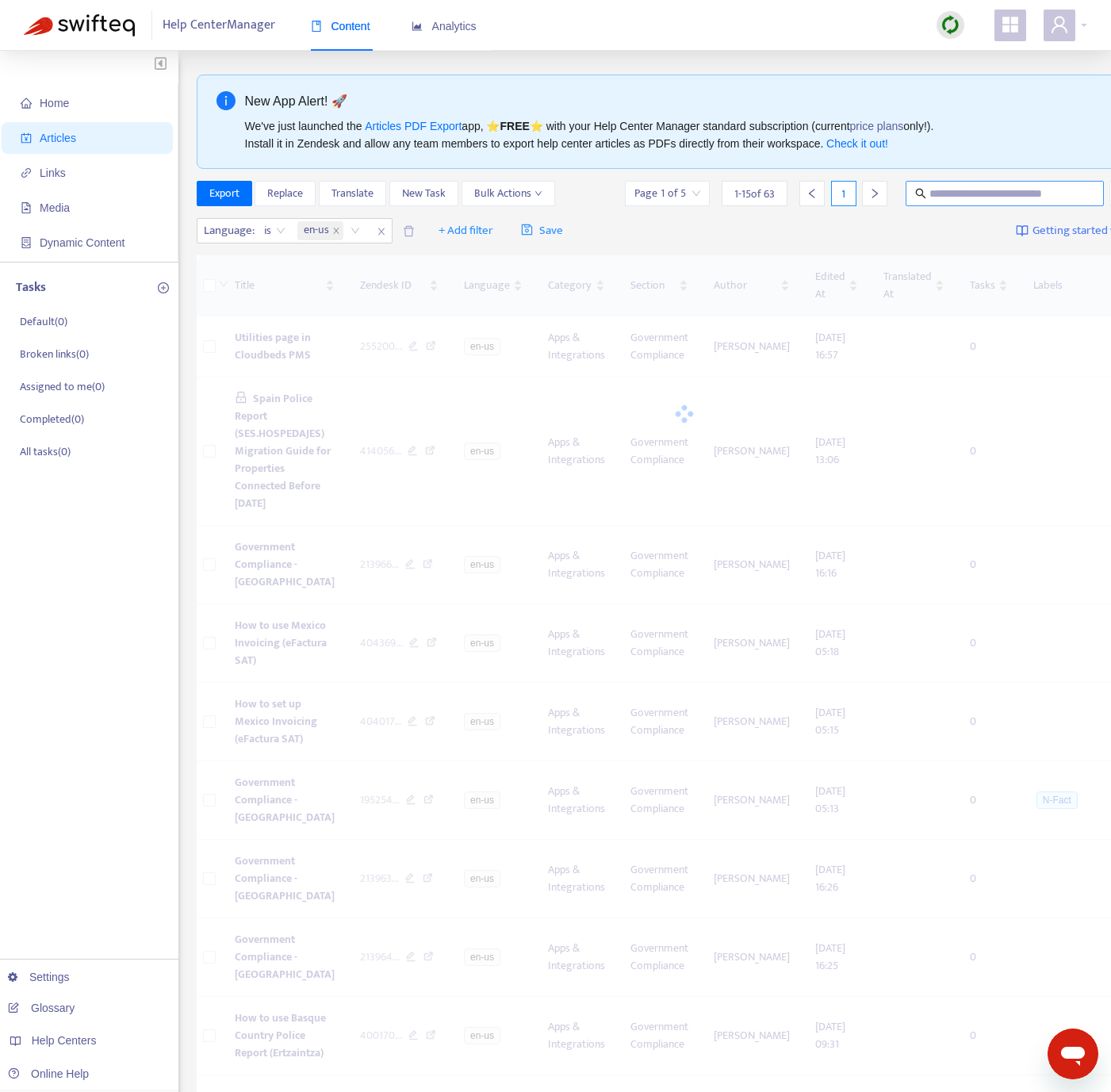
click at [930, 195] on input "text" at bounding box center [1006, 193] width 153 height 18
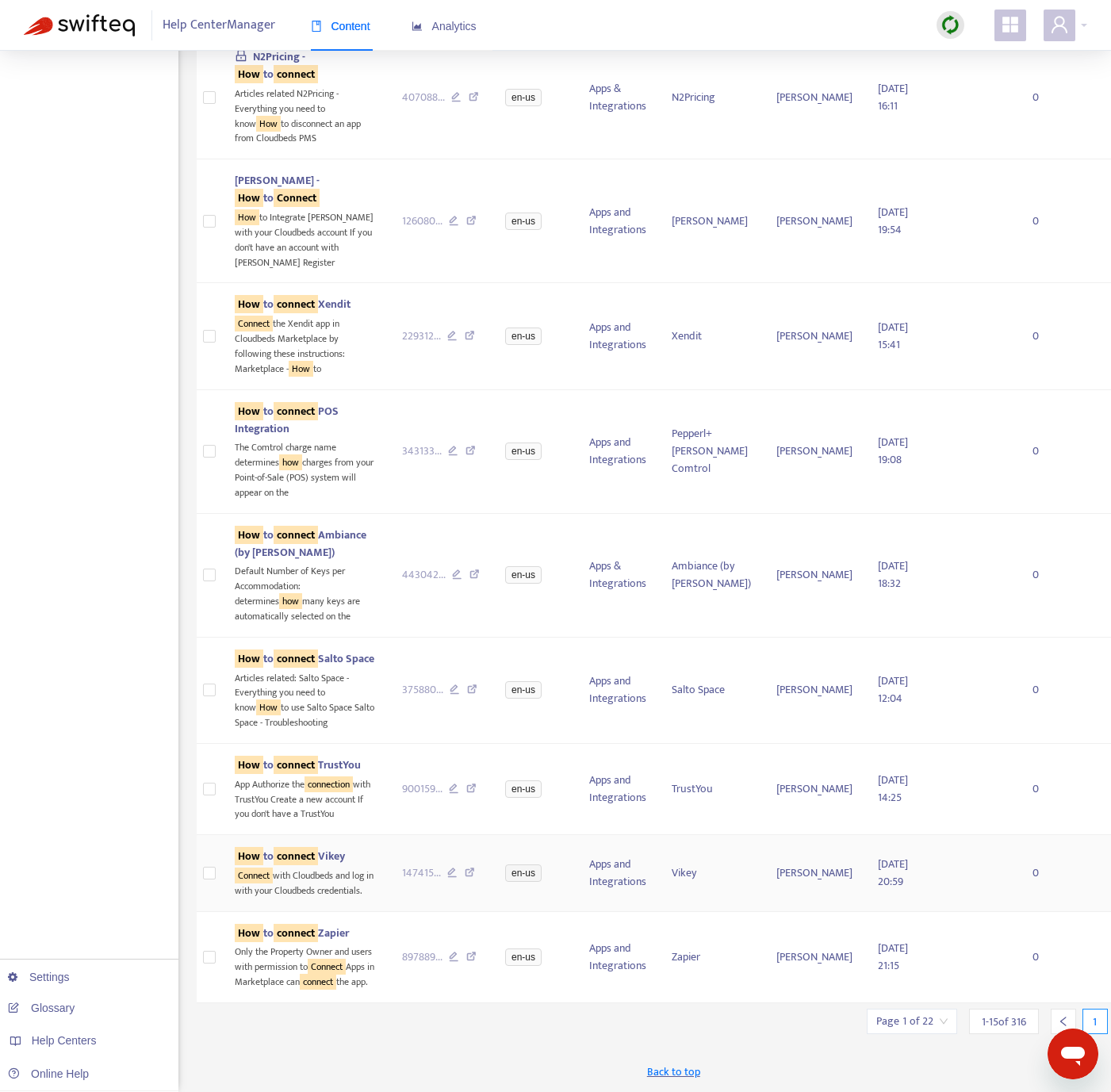
scroll to position [1883, 0]
click at [876, 1027] on input "search" at bounding box center [911, 1022] width 71 height 24
click at [999, 987] on span "15" at bounding box center [1022, 978] width 100 height 24
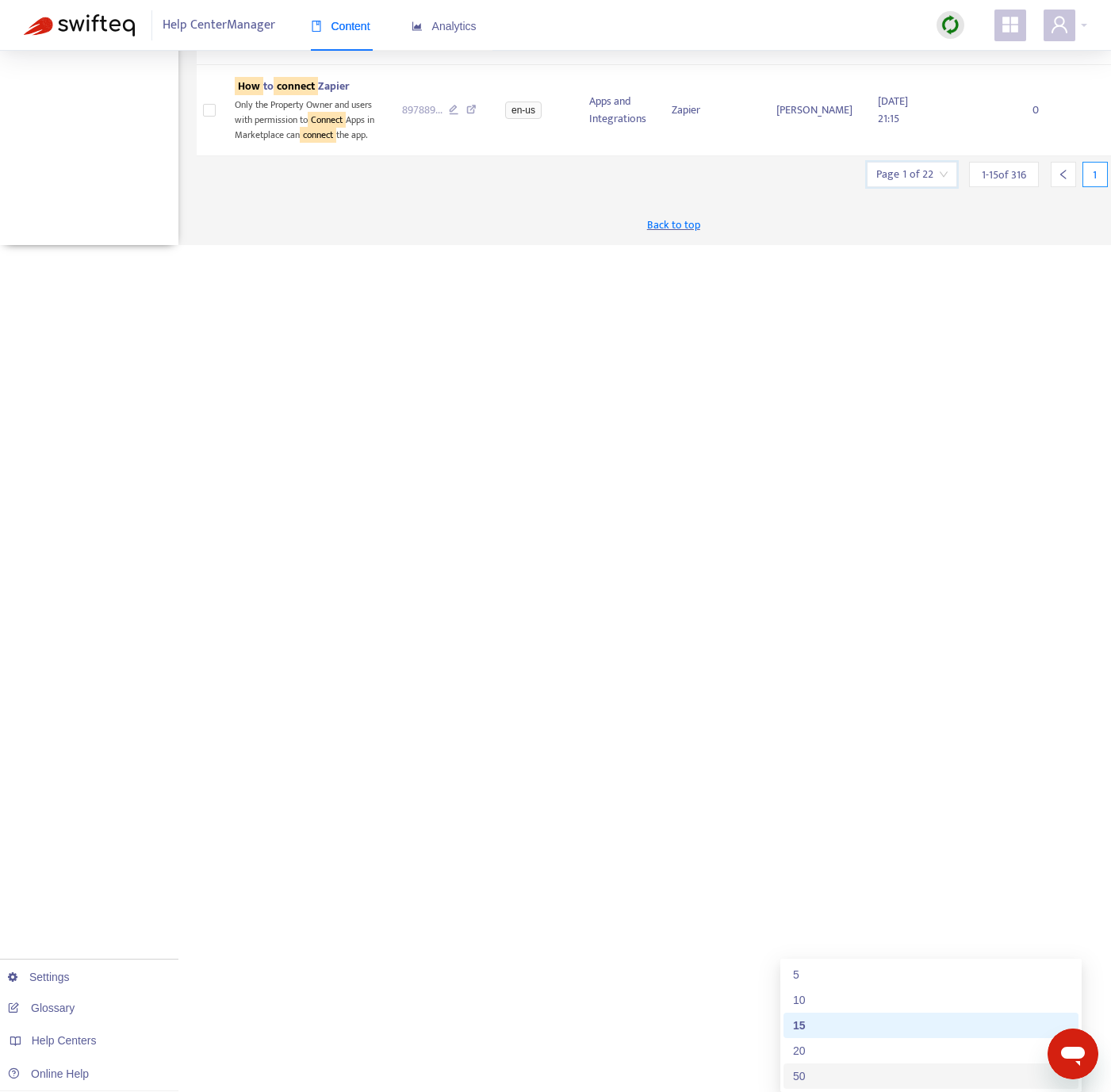
click at [865, 1067] on div "50" at bounding box center [931, 1076] width 276 height 18
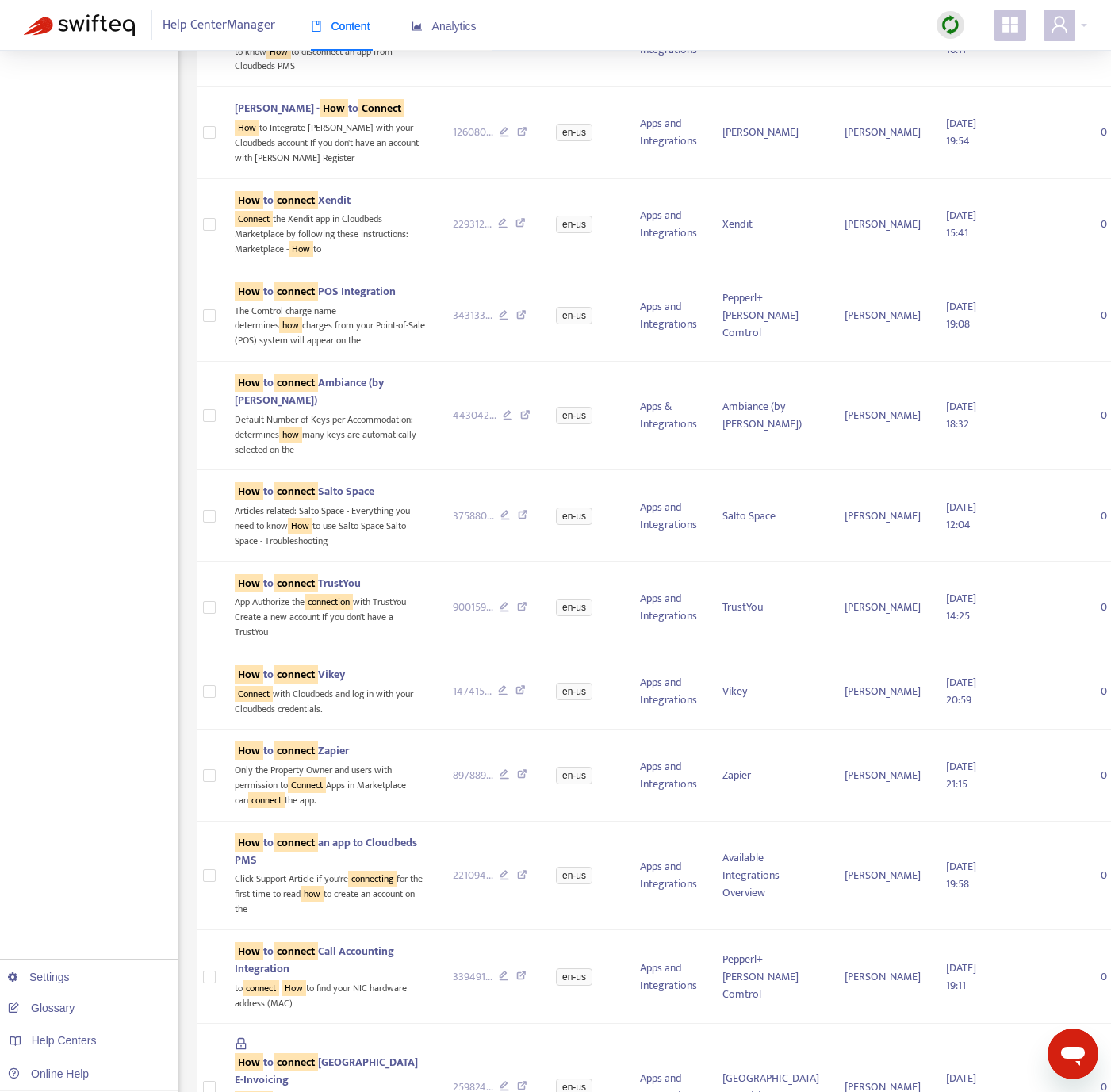
scroll to position [0, 0]
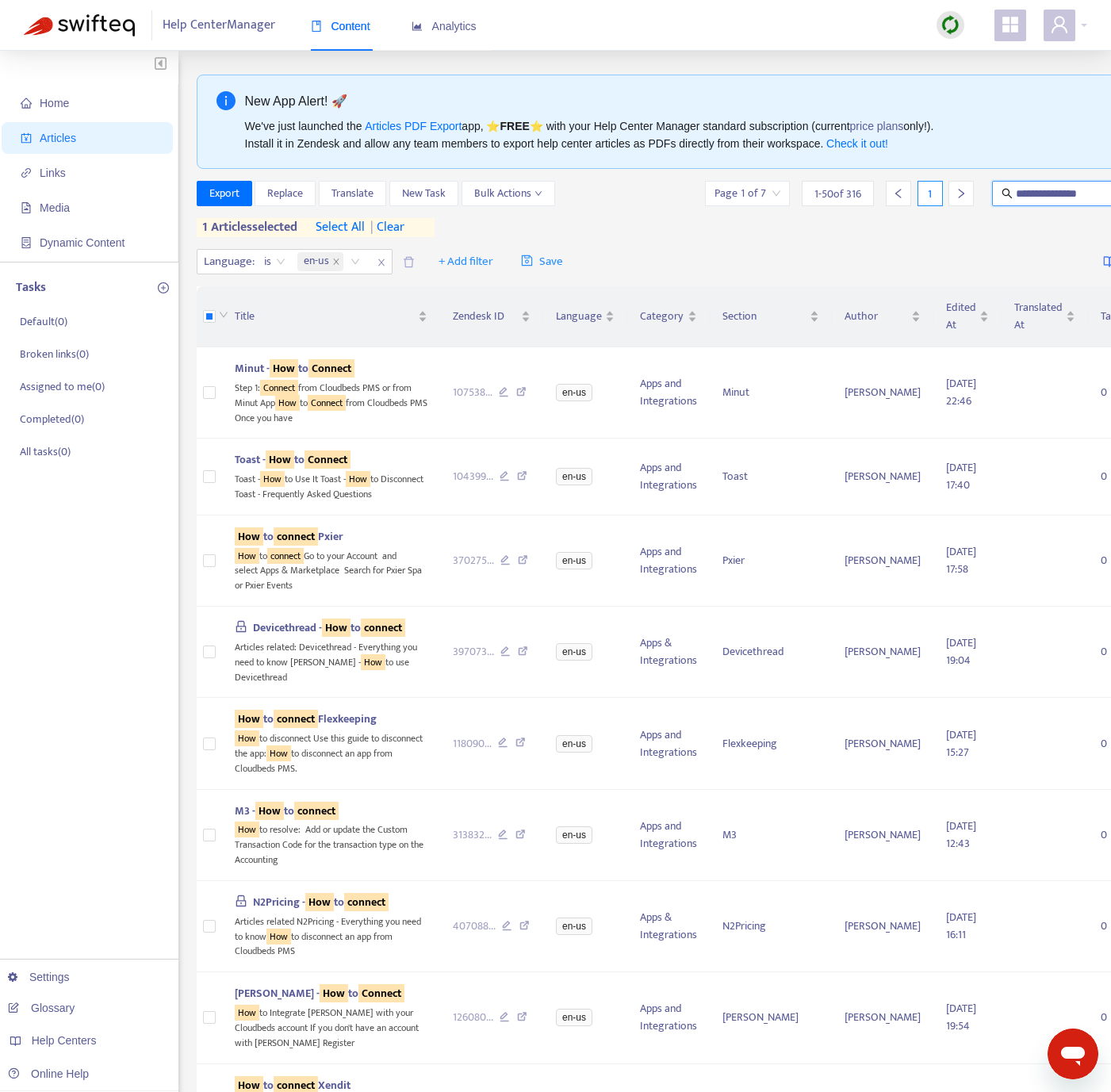
drag, startPoint x: 1051, startPoint y: 191, endPoint x: 847, endPoint y: 193, distance: 204.0
click at [847, 193] on div "**********" at bounding box center [982, 193] width 557 height 26
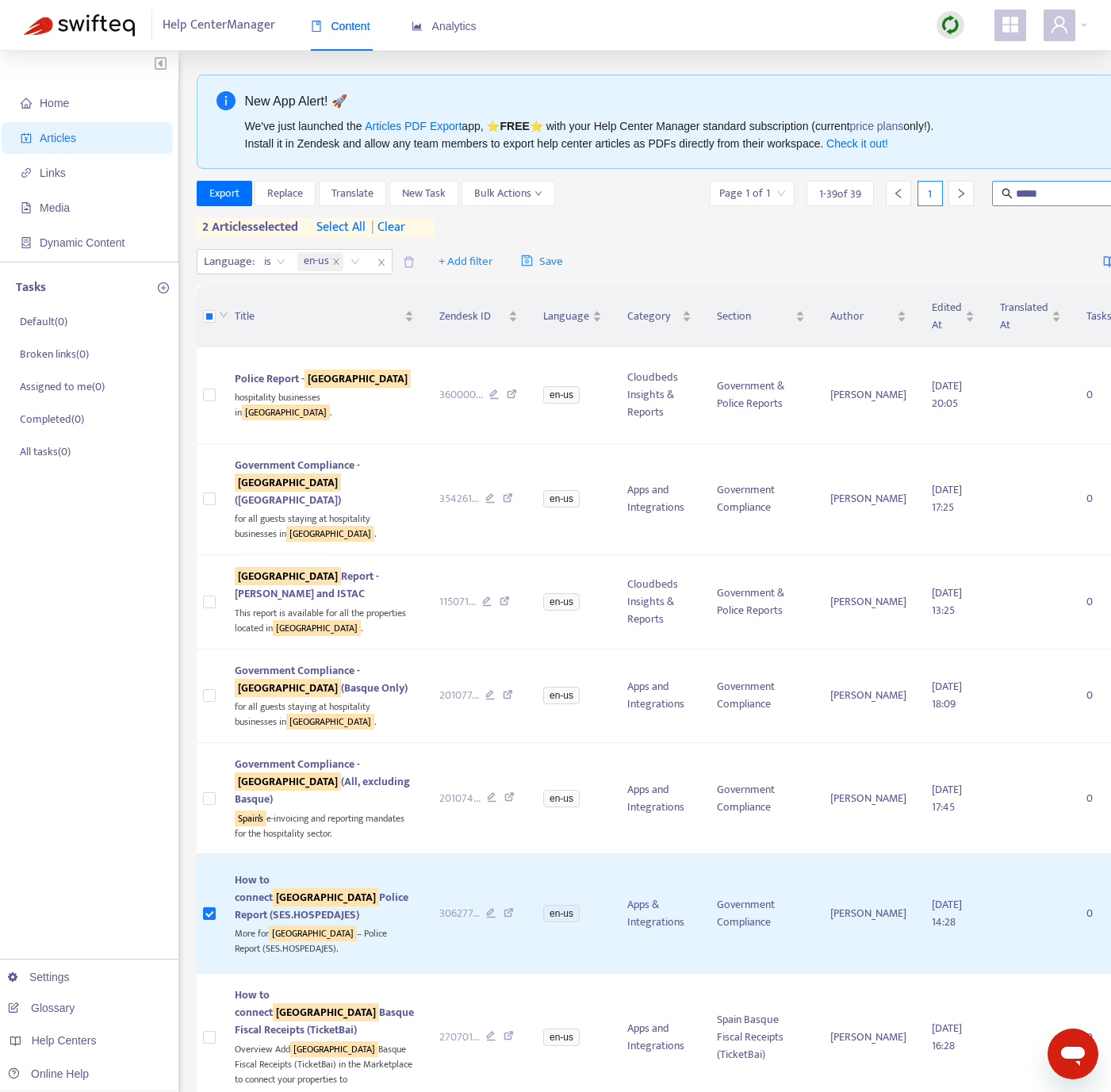
click at [1016, 192] on input "*****" at bounding box center [1092, 193] width 153 height 18
paste input "****"
type input "*********"
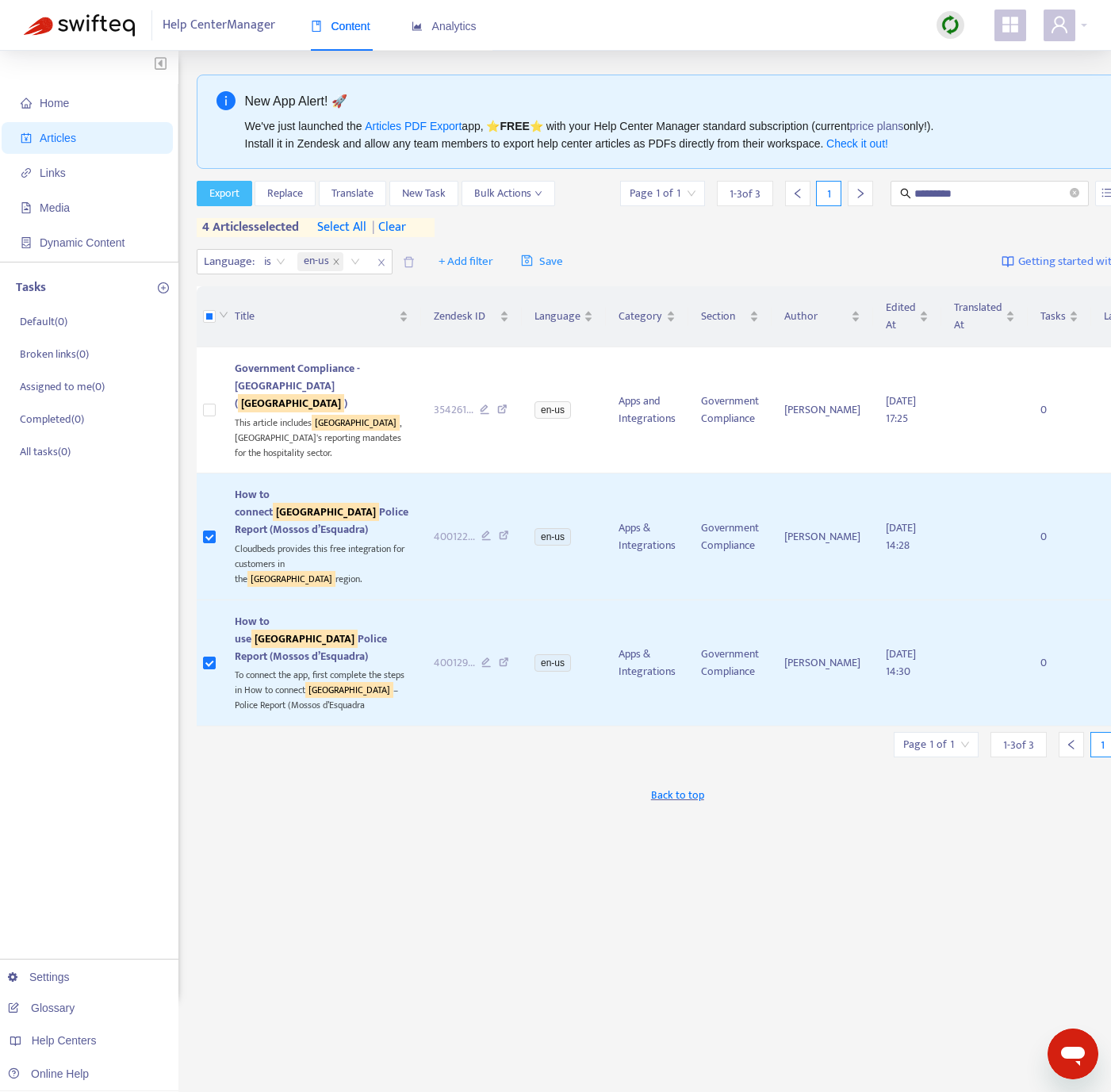
click at [227, 198] on span "Export" at bounding box center [224, 193] width 30 height 18
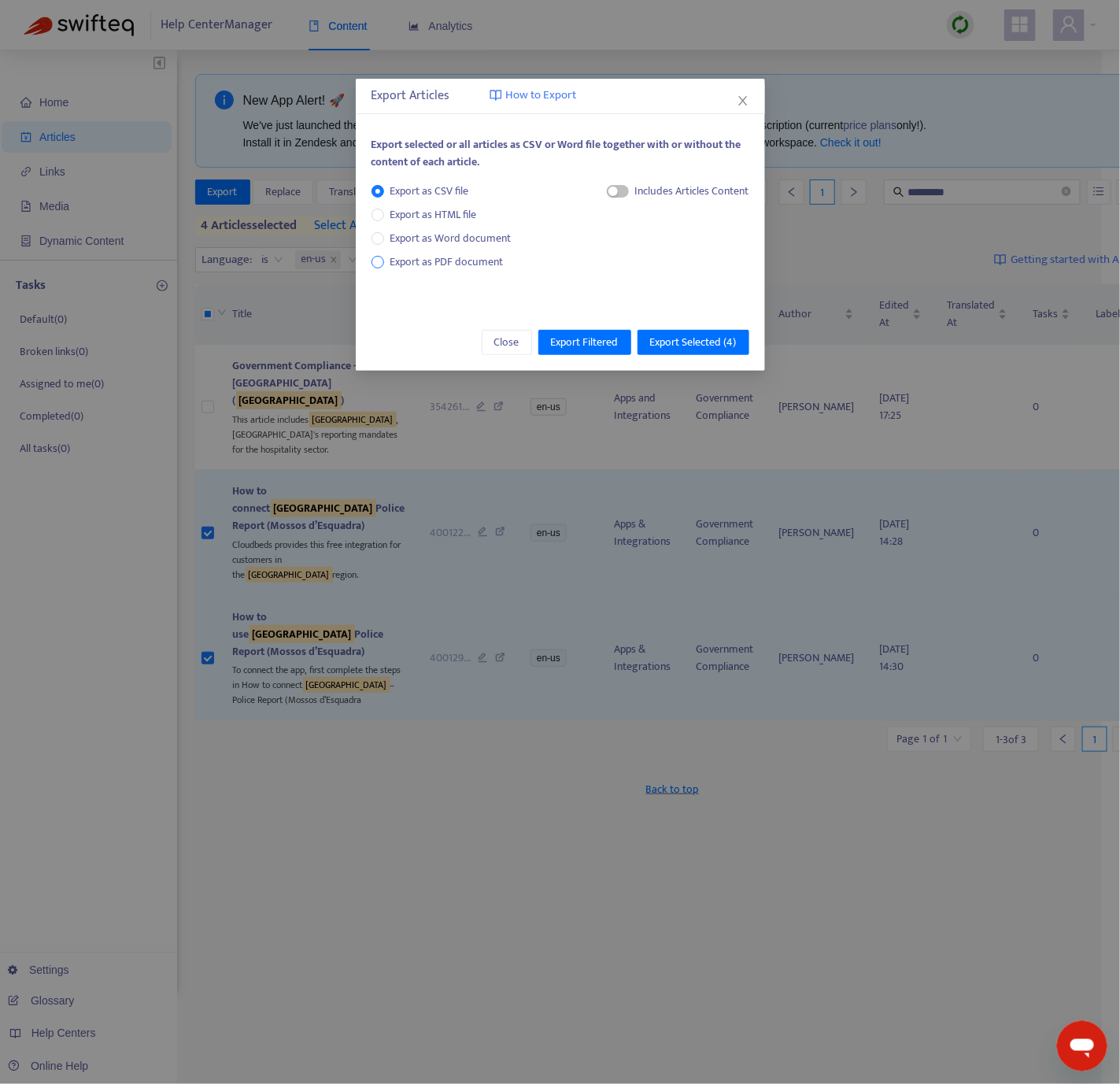
click at [449, 261] on span "Export as PDF document" at bounding box center [446, 262] width 113 height 18
click at [682, 348] on span "Export Selected ( 4 )" at bounding box center [693, 343] width 86 height 17
